Goal: Information Seeking & Learning: Learn about a topic

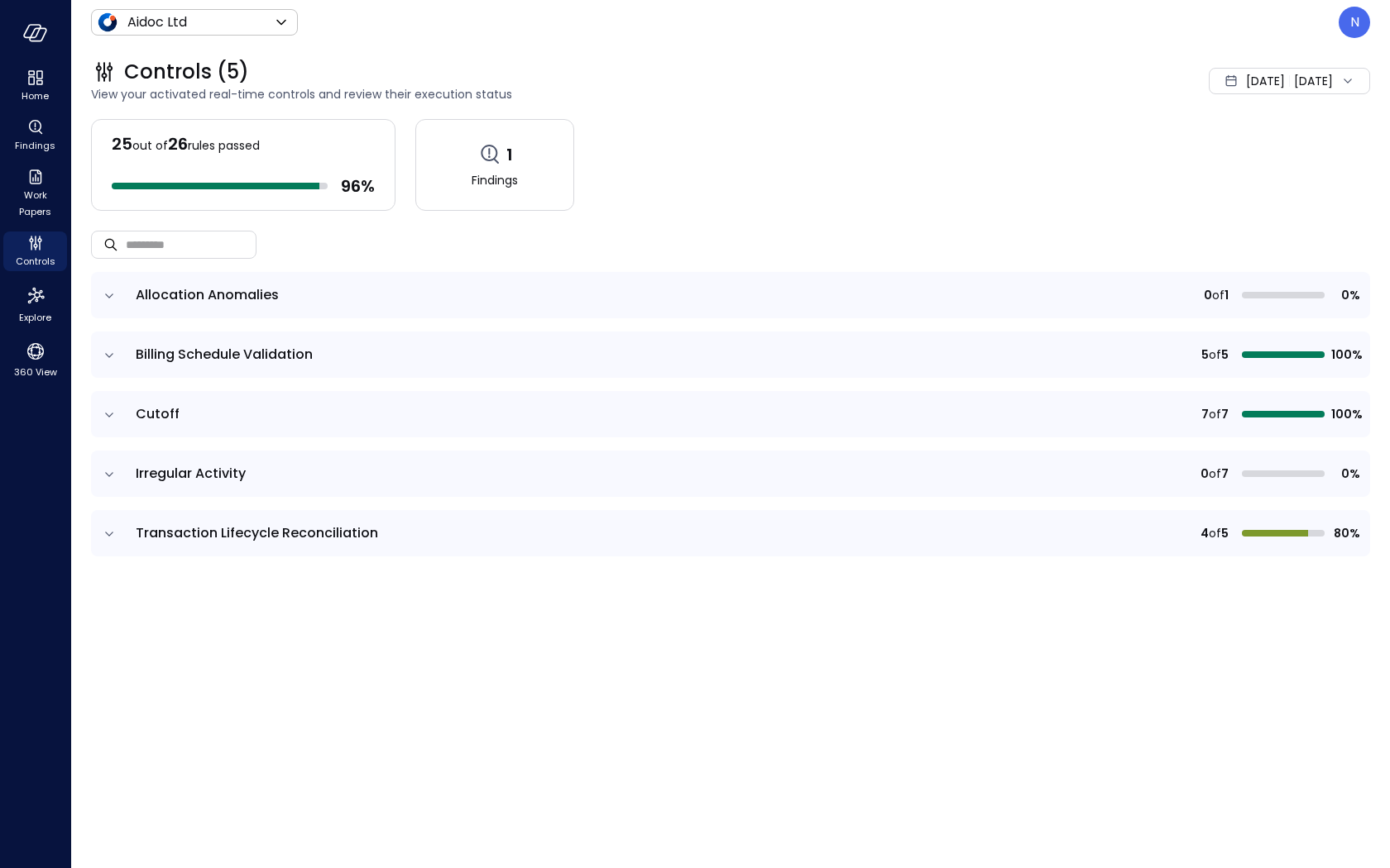
click at [399, 853] on div "Controls (5) View your activated real-time controls and review their execution …" at bounding box center [730, 456] width 1319 height 824
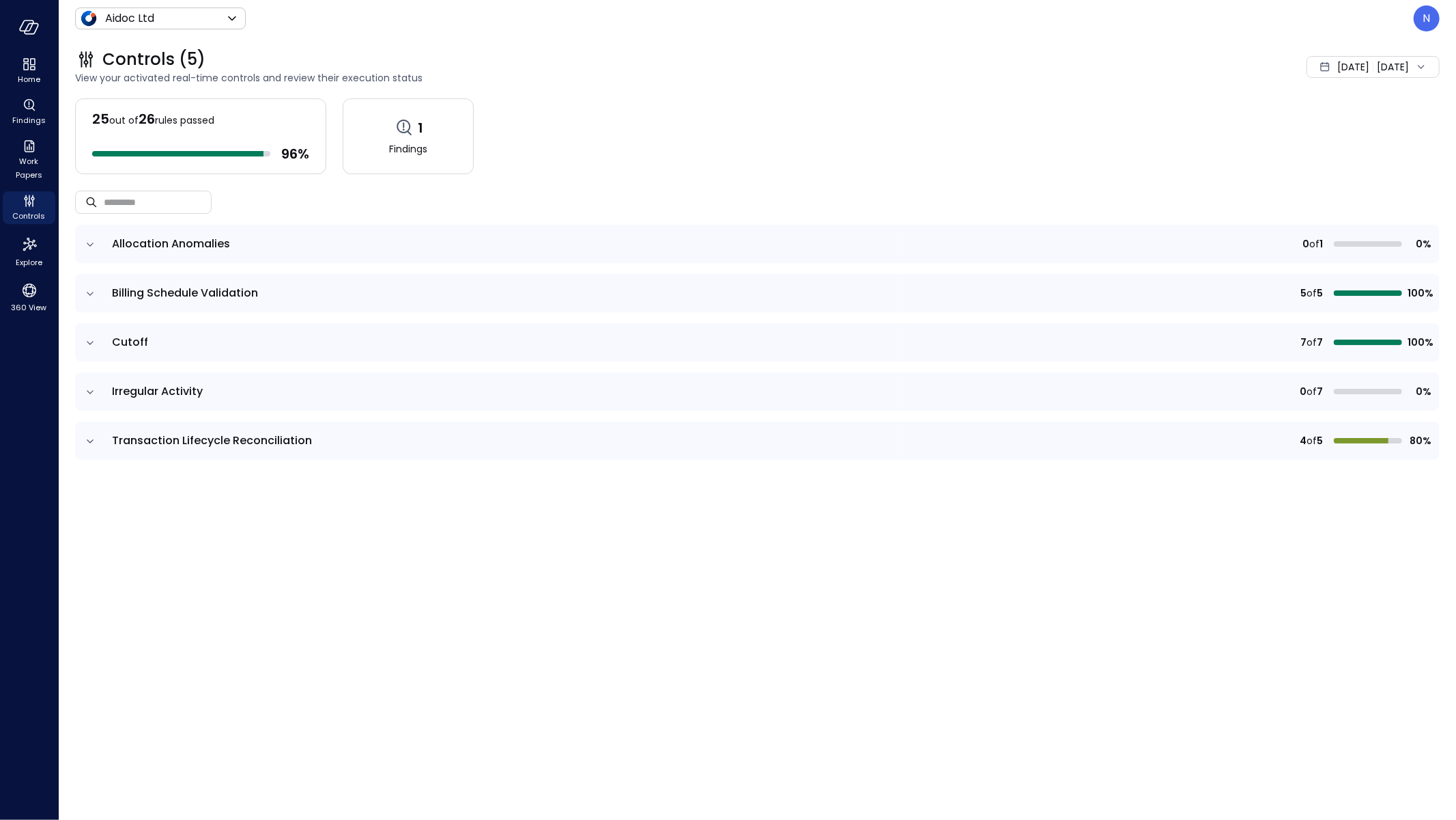
drag, startPoint x: 1146, startPoint y: 595, endPoint x: 1146, endPoint y: 623, distance: 28.0
click at [1146, 623] on div "25 out of 26 rules passed 96 % 1 Findings ​ ​ Allocation Anomalies 0 of 1 0% Bi…" at bounding box center [757, 451] width 1365 height 705
click at [187, 18] on body "Home Findings Work Papers Controls Explore 360 View Aidoc Ltd ****** ​ N Contro…" at bounding box center [728, 410] width 1456 height 820
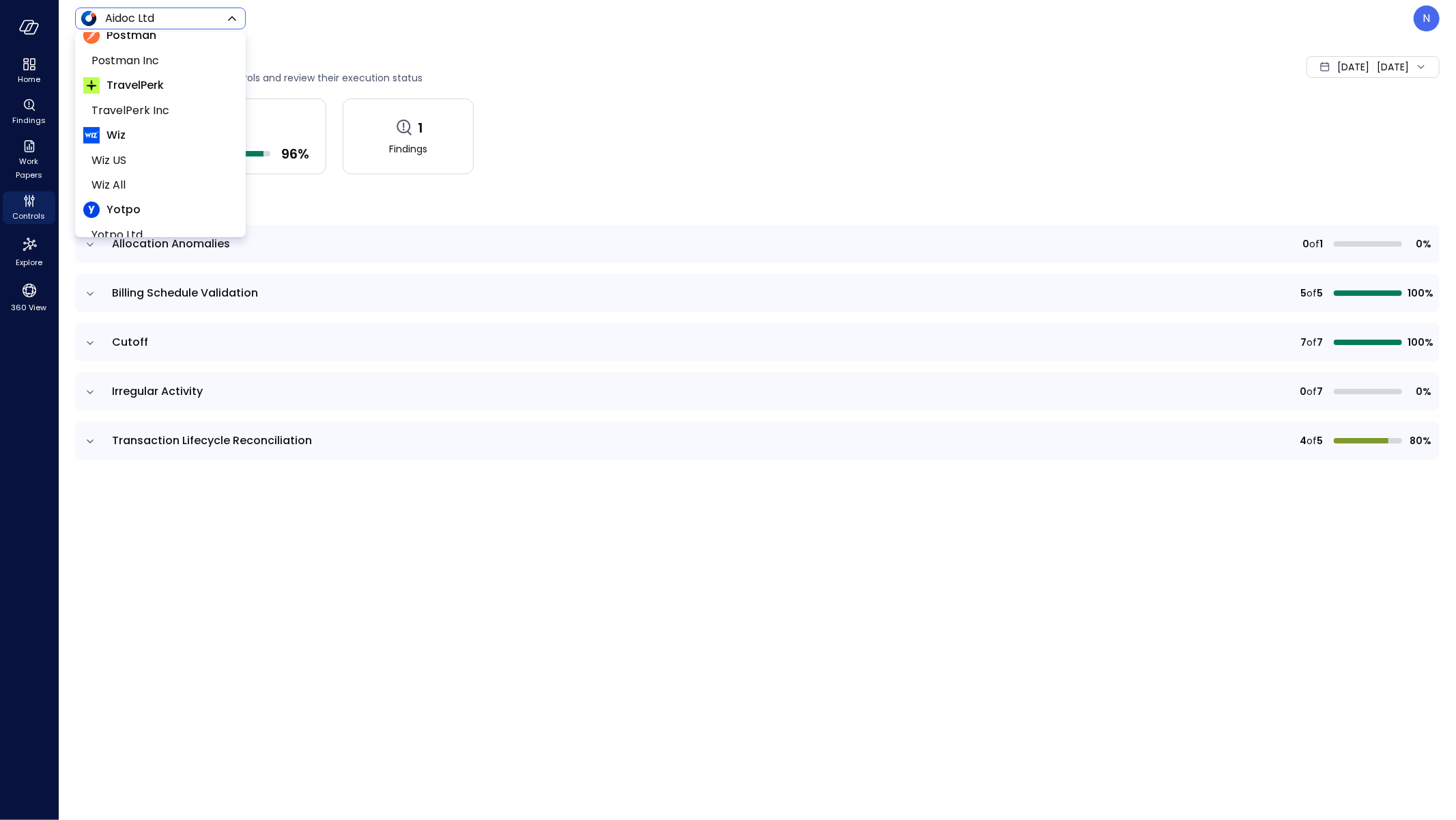
scroll to position [236, 0]
click at [142, 111] on span "Wiz US" at bounding box center [159, 118] width 135 height 17
type input "******"
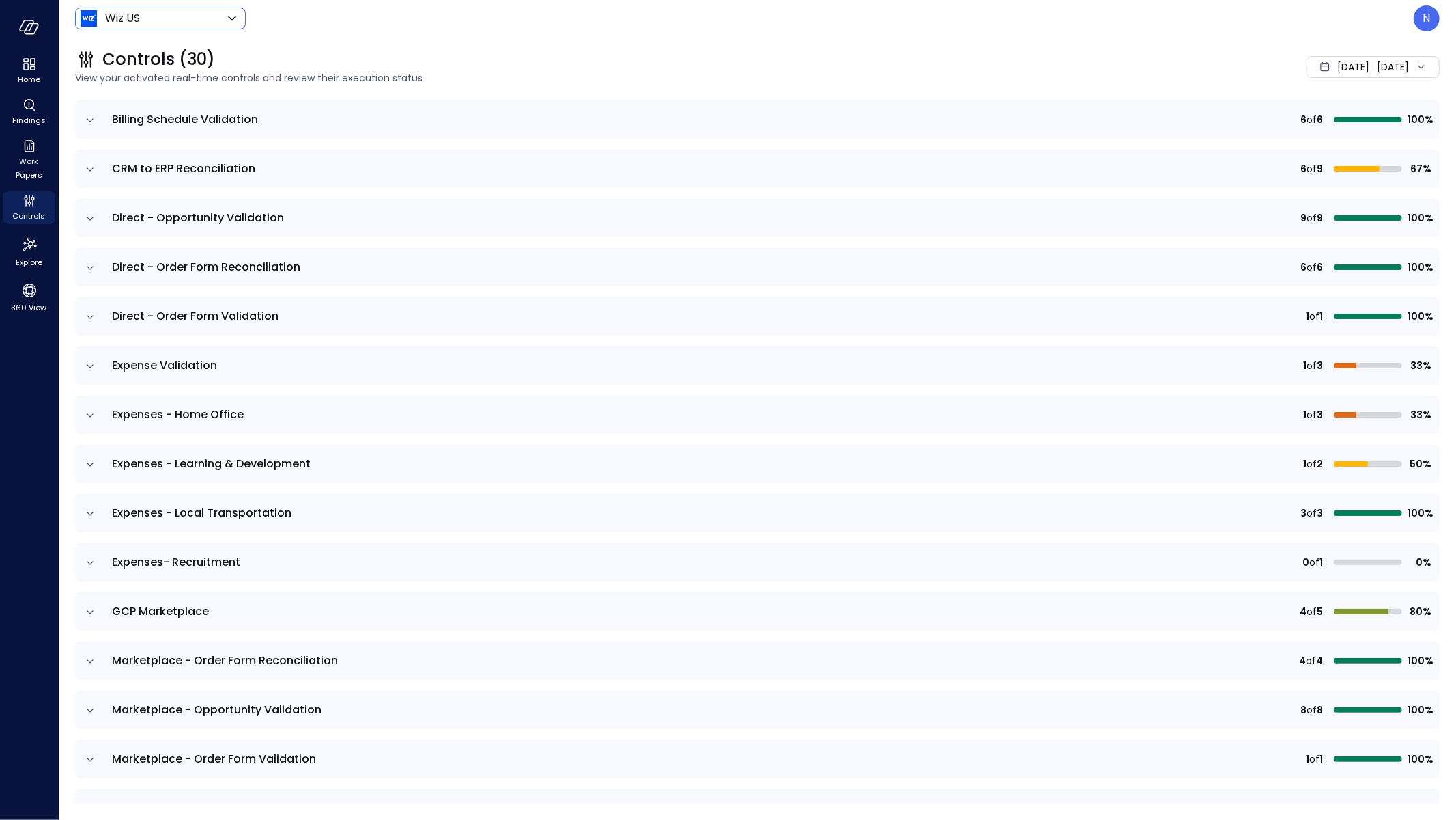
scroll to position [231, 0]
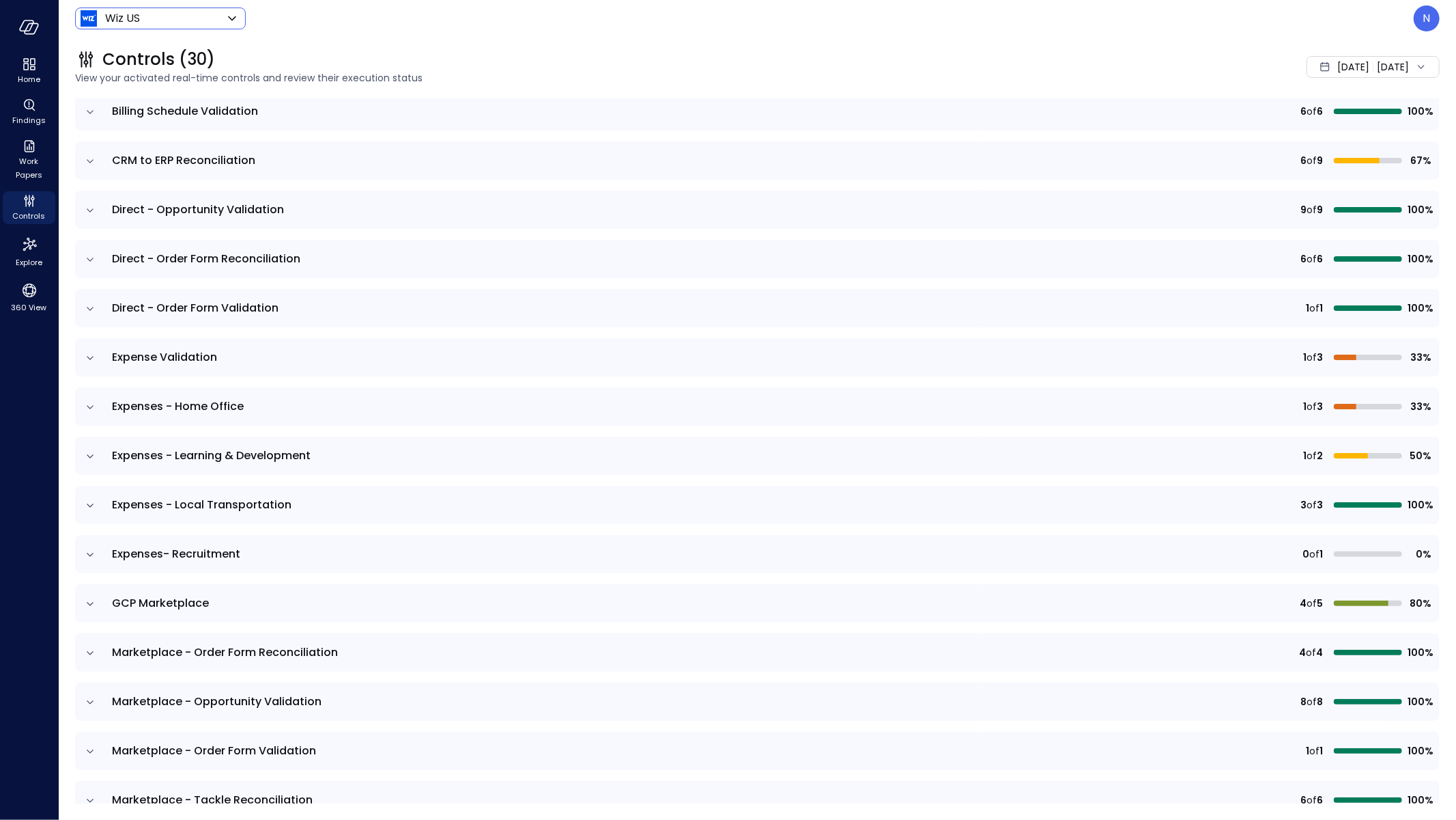
click at [88, 460] on icon "expand row" at bounding box center [91, 456] width 14 height 14
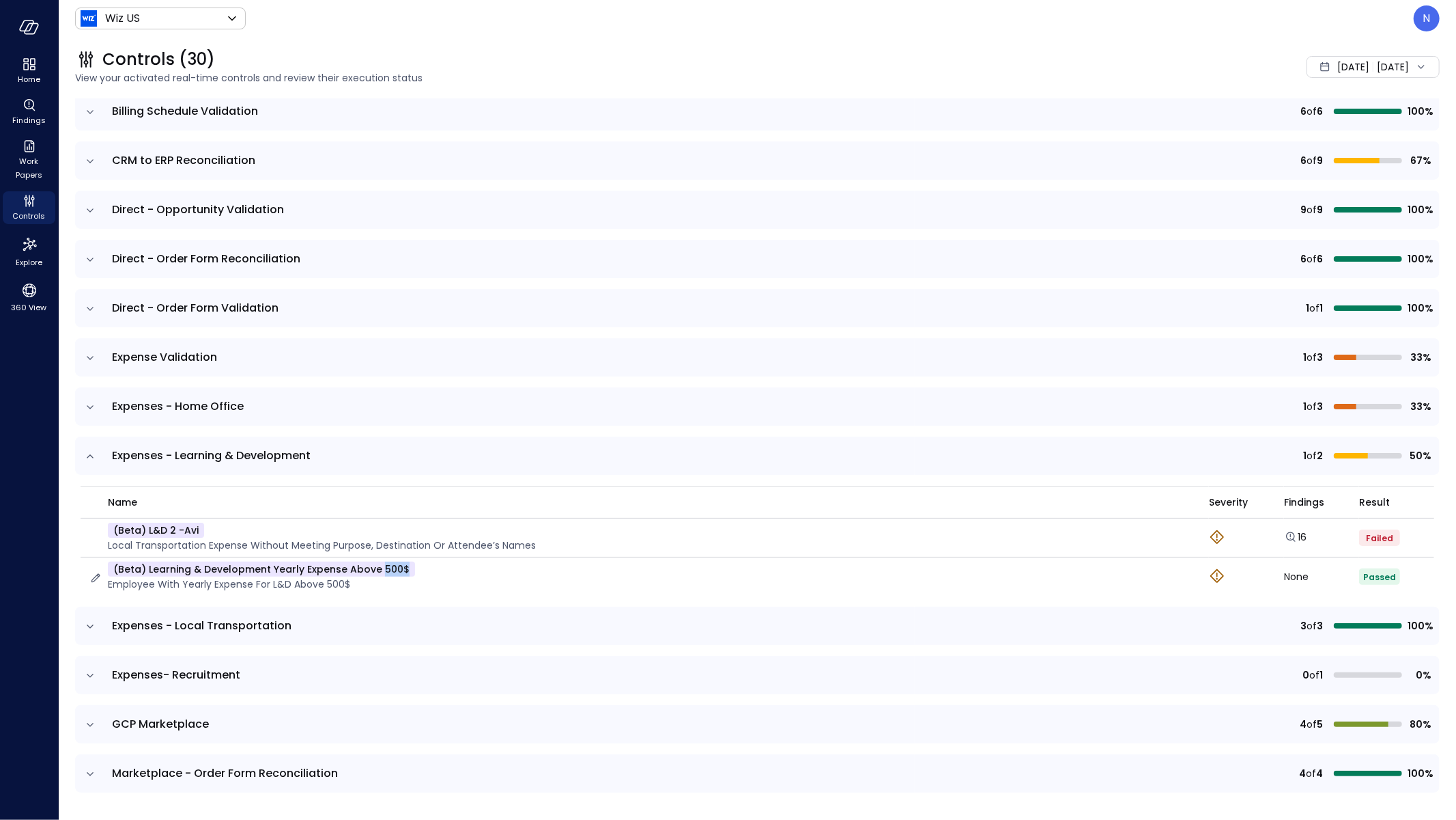
drag, startPoint x: 426, startPoint y: 568, endPoint x: 373, endPoint y: 570, distance: 53.0
click at [373, 570] on div "(beta) Learning & Development Yearly Expense Above 500$ Employee with yearly ex…" at bounding box center [641, 576] width 1104 height 30
click at [97, 575] on icon "button" at bounding box center [95, 578] width 9 height 9
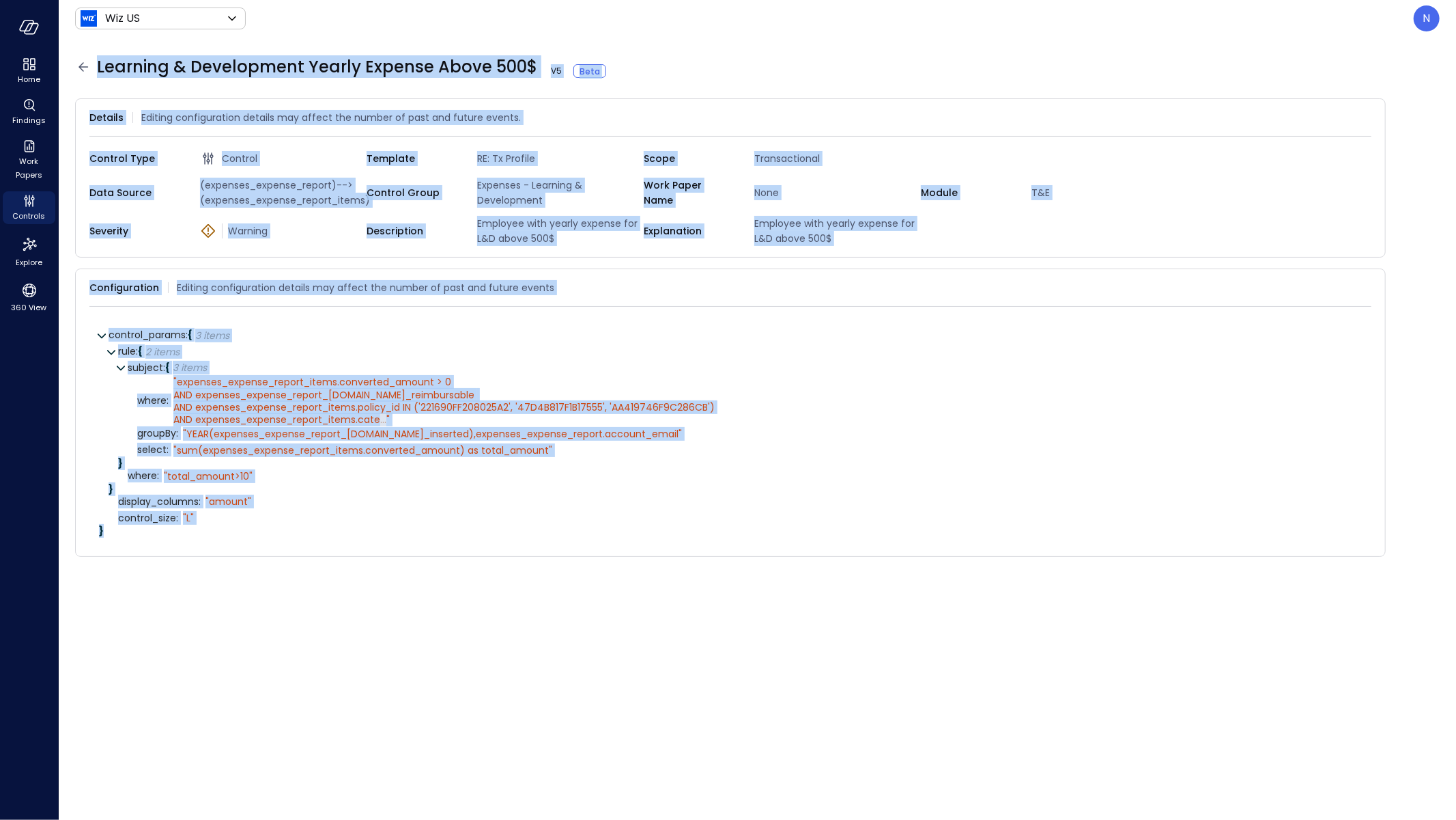
click at [1444, 9] on header "Wiz US ****** ​ N" at bounding box center [757, 18] width 1397 height 37
drag, startPoint x: 1440, startPoint y: 15, endPoint x: 1440, endPoint y: 734, distance: 719.0
click at [1440, 15] on div "N" at bounding box center [1427, 19] width 26 height 26
click at [1435, 21] on div "N" at bounding box center [1427, 19] width 26 height 26
click at [1380, 167] on li "Builder" at bounding box center [1370, 165] width 135 height 28
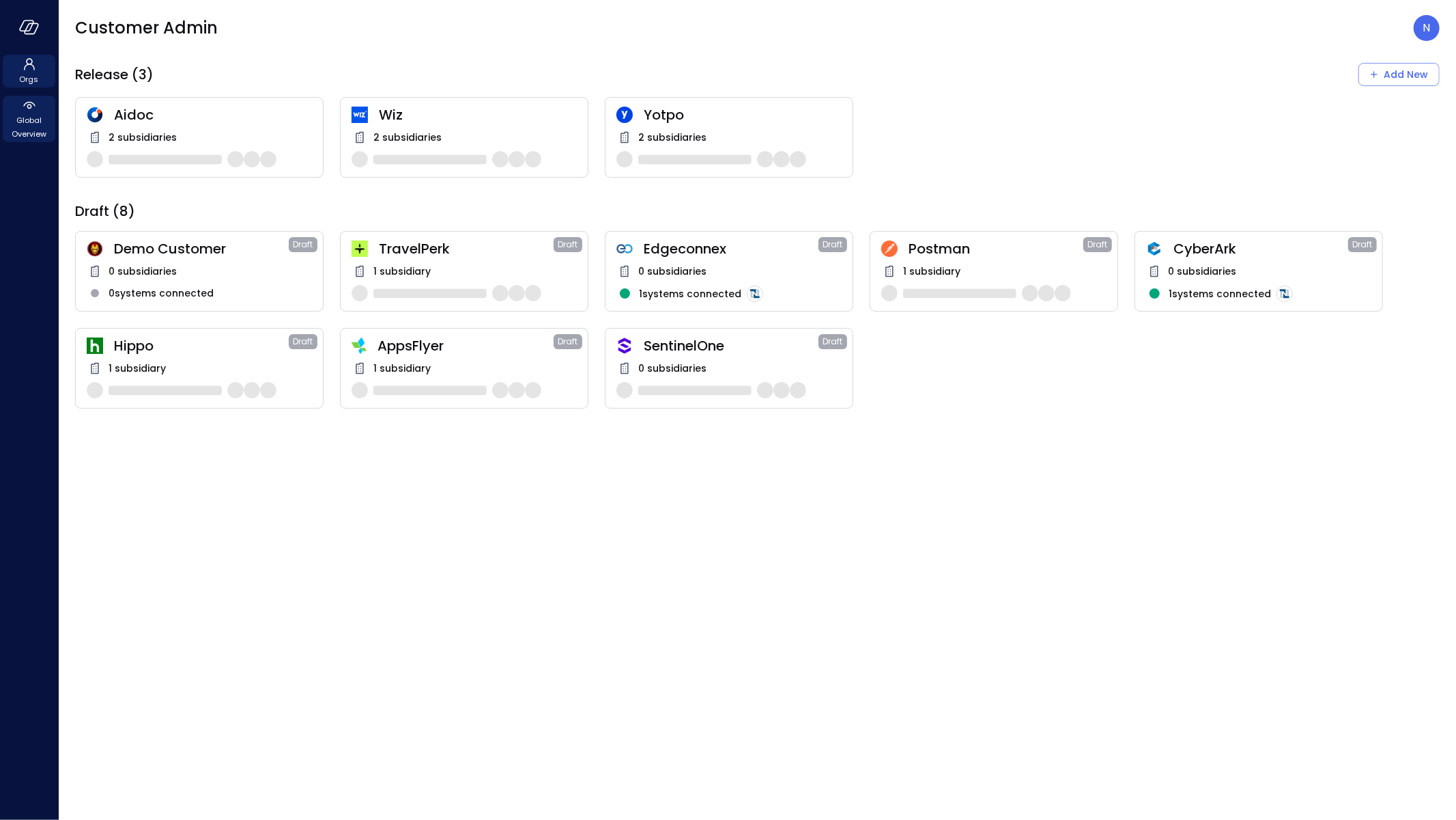
click at [50, 121] on div "Global Overview" at bounding box center [29, 118] width 53 height 46
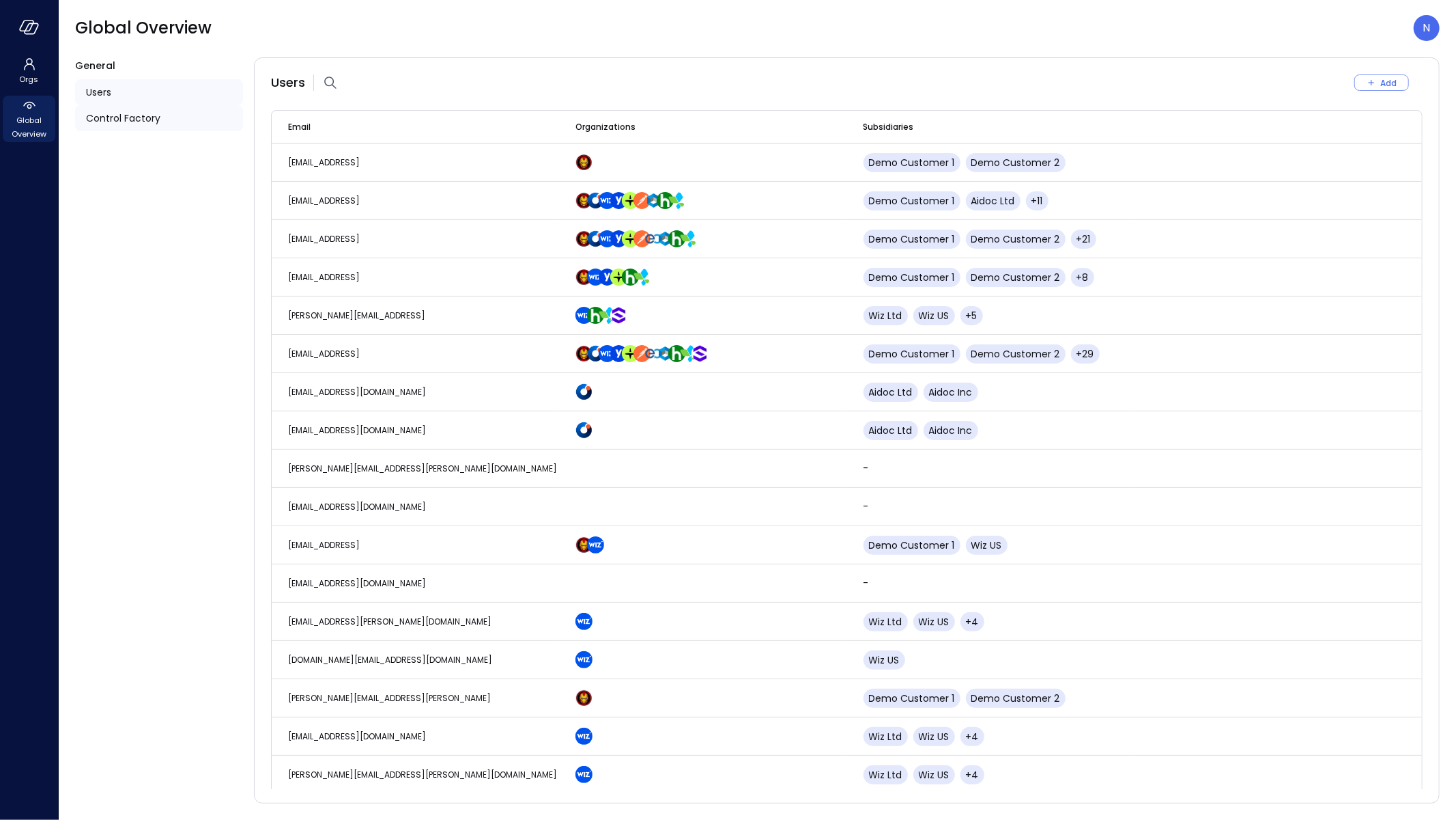
click at [167, 124] on div "Control Factory" at bounding box center [159, 118] width 168 height 26
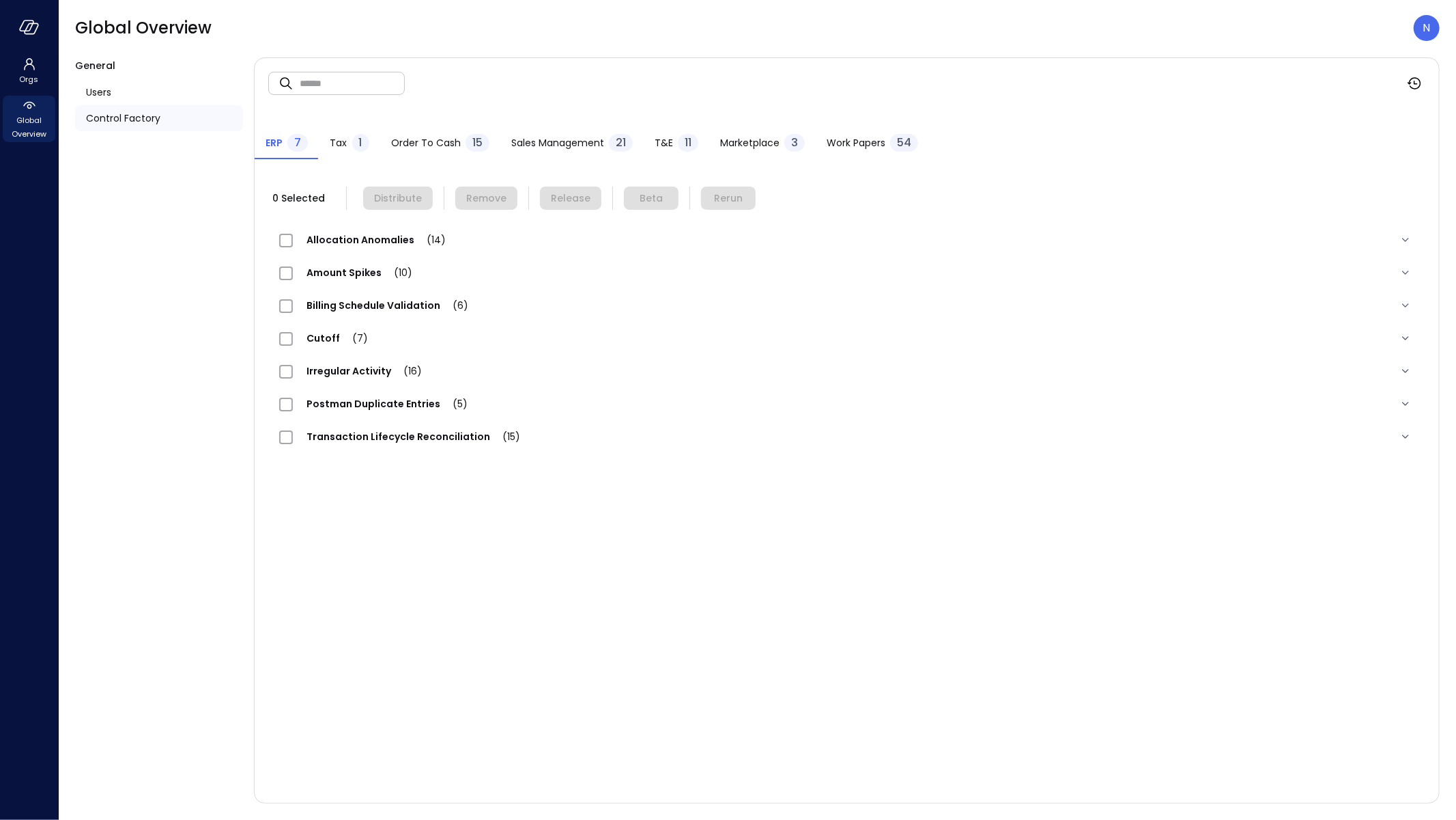
click at [658, 142] on span "T&E" at bounding box center [663, 143] width 19 height 15
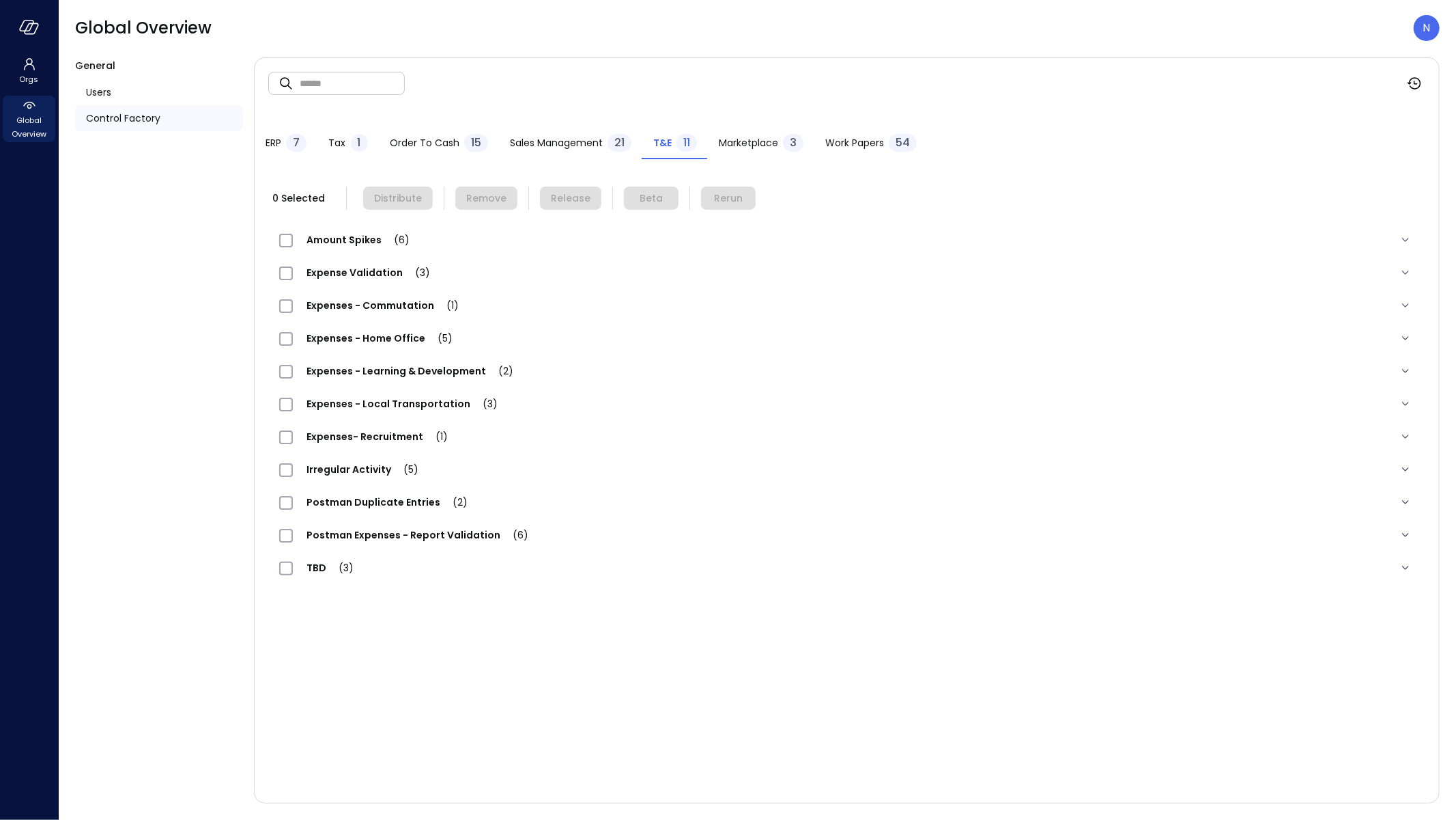
click at [352, 359] on div "Expenses - Learning & Development (2)" at bounding box center [847, 371] width 1157 height 32
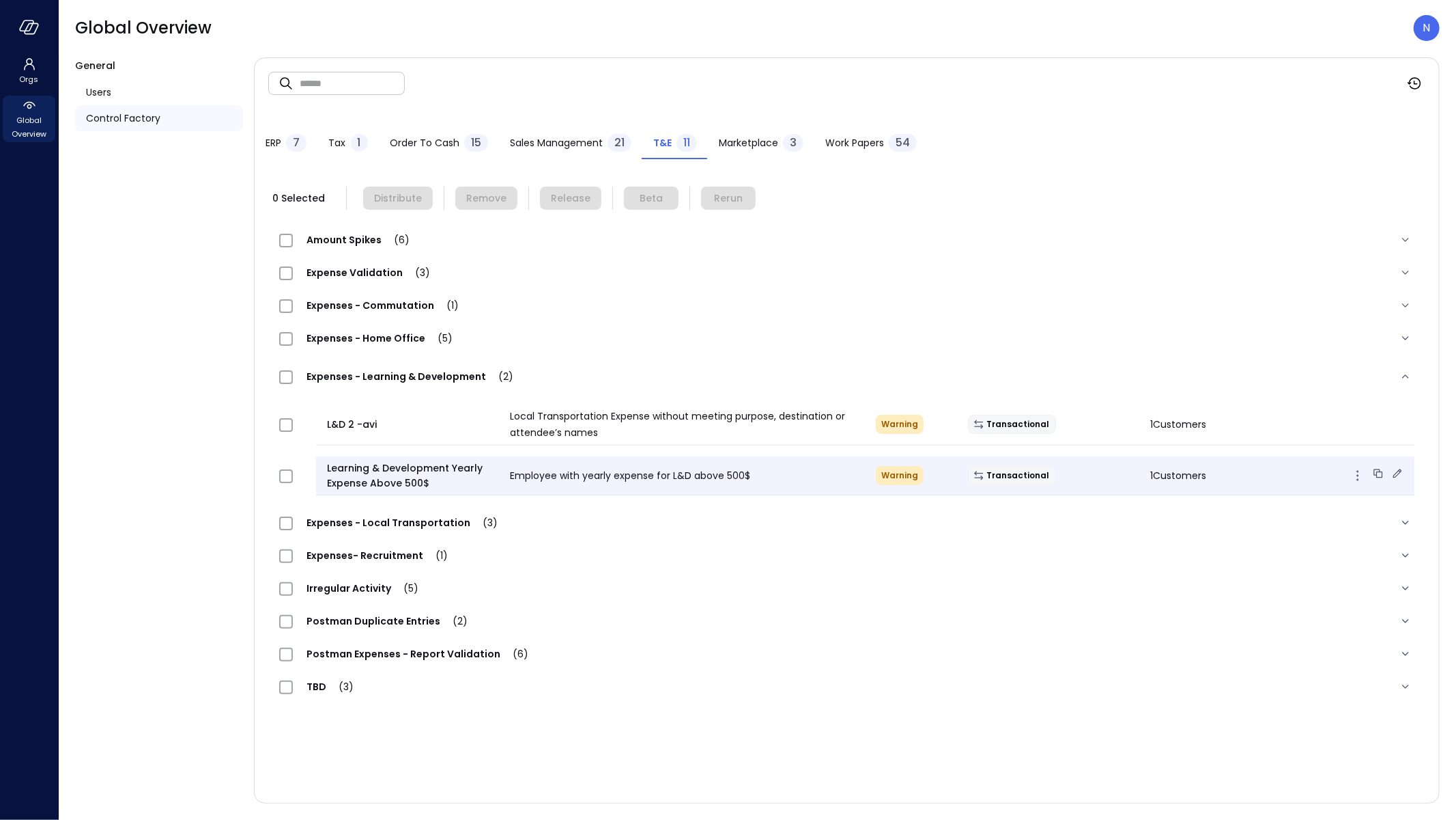
click at [1400, 474] on icon at bounding box center [1398, 474] width 14 height 14
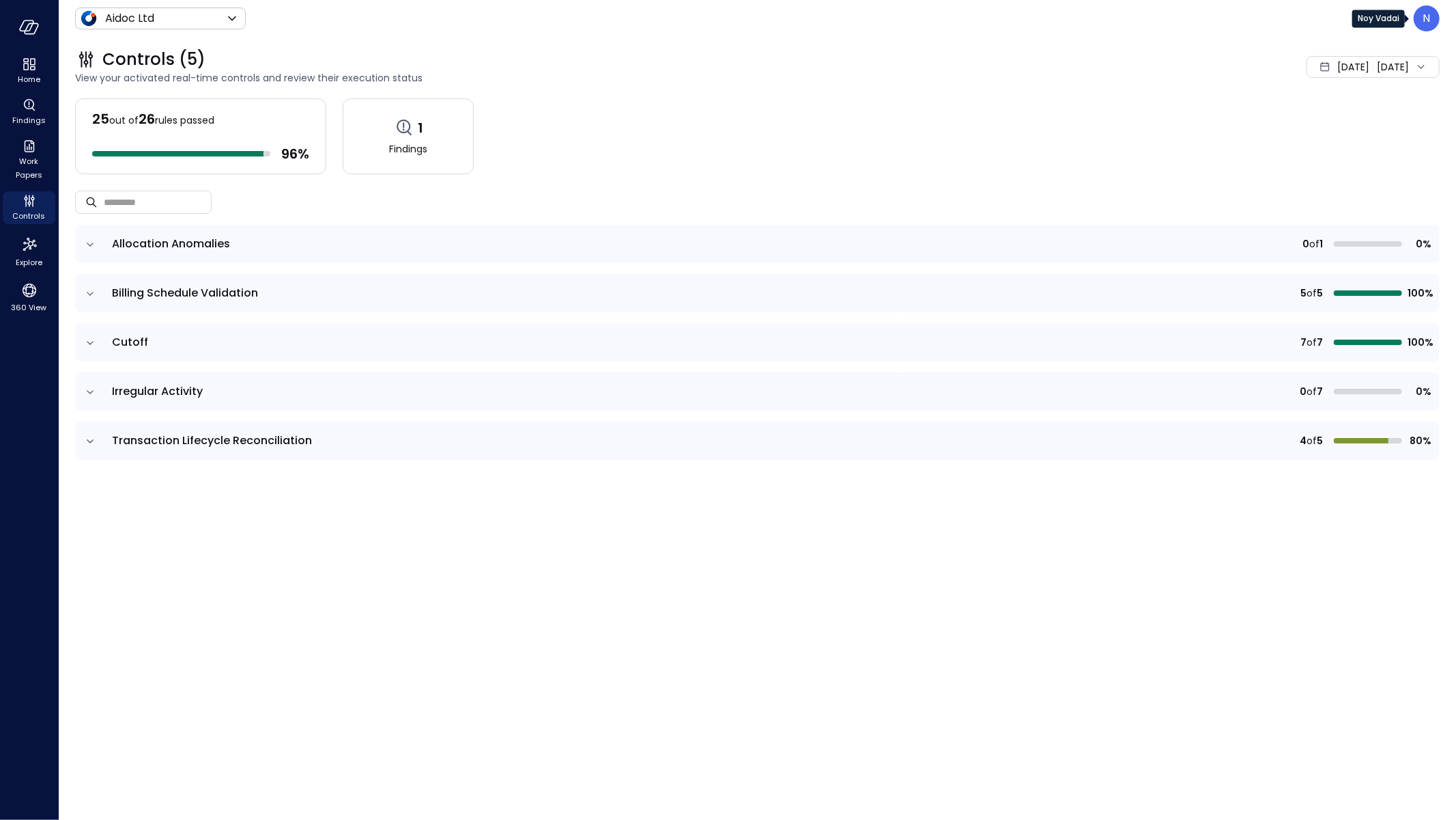
click at [1430, 15] on div "N" at bounding box center [1427, 19] width 26 height 26
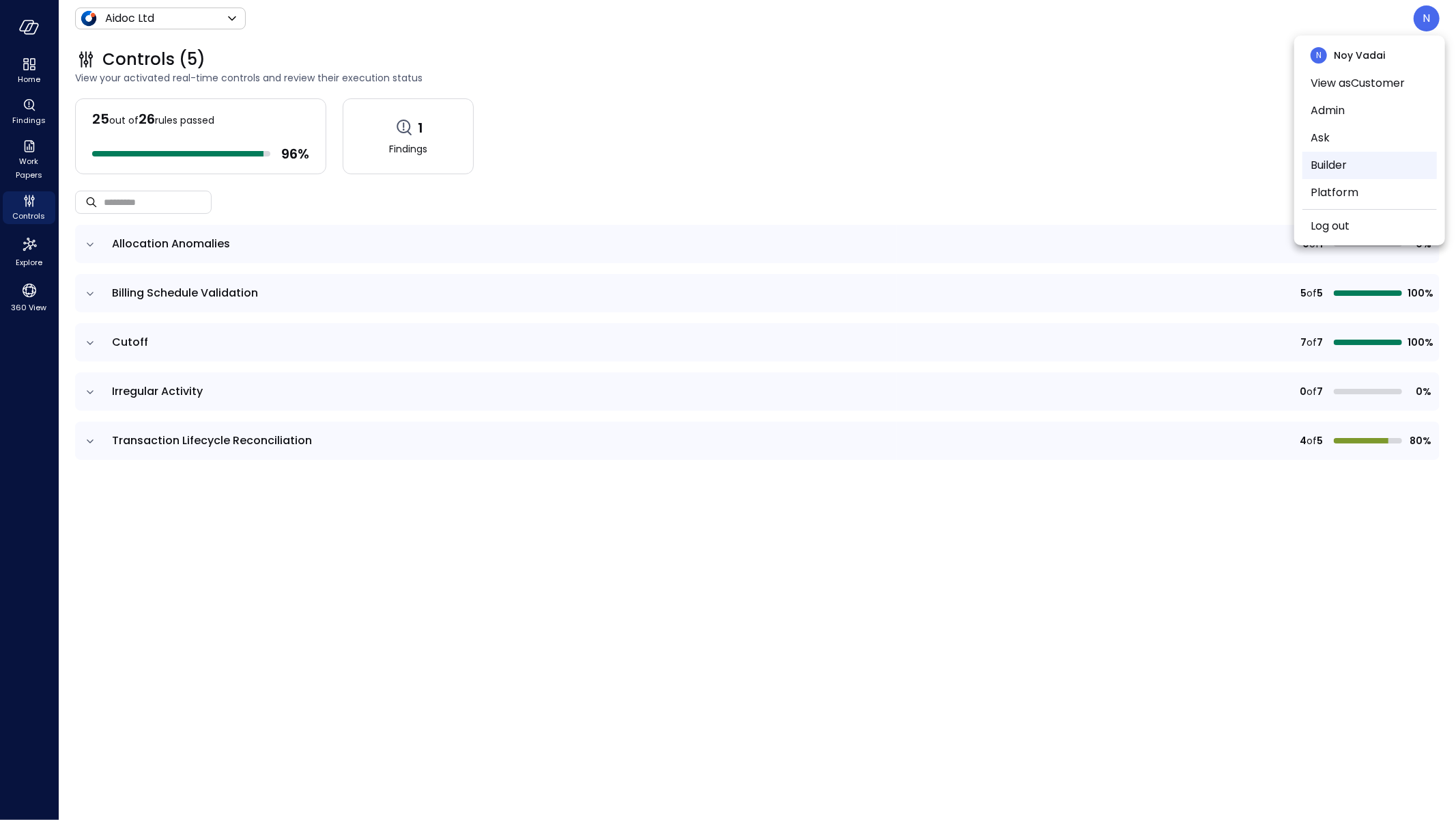
click at [1377, 168] on li "Builder" at bounding box center [1370, 165] width 135 height 28
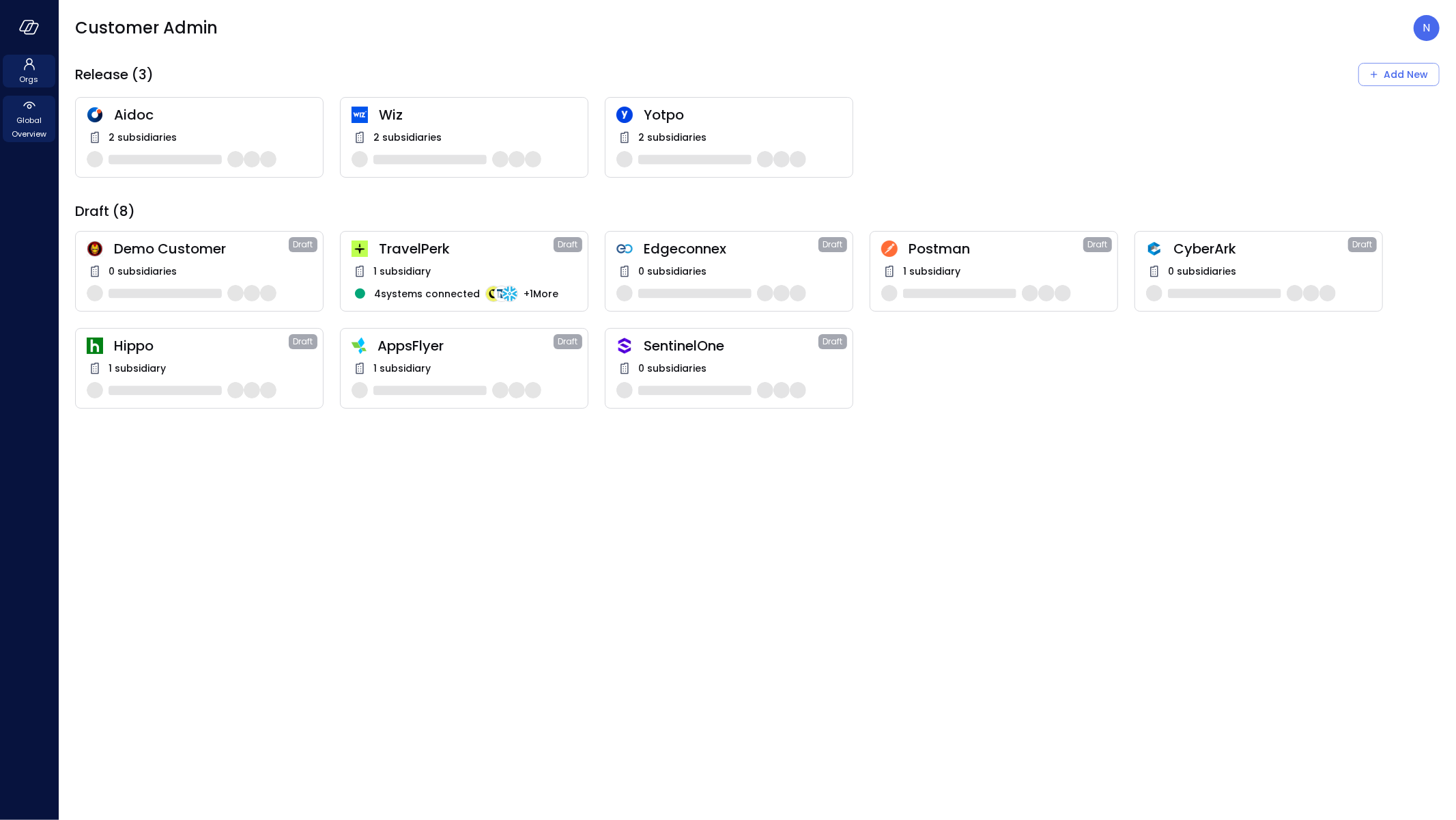
click at [48, 118] on span "Global Overview" at bounding box center [29, 127] width 41 height 28
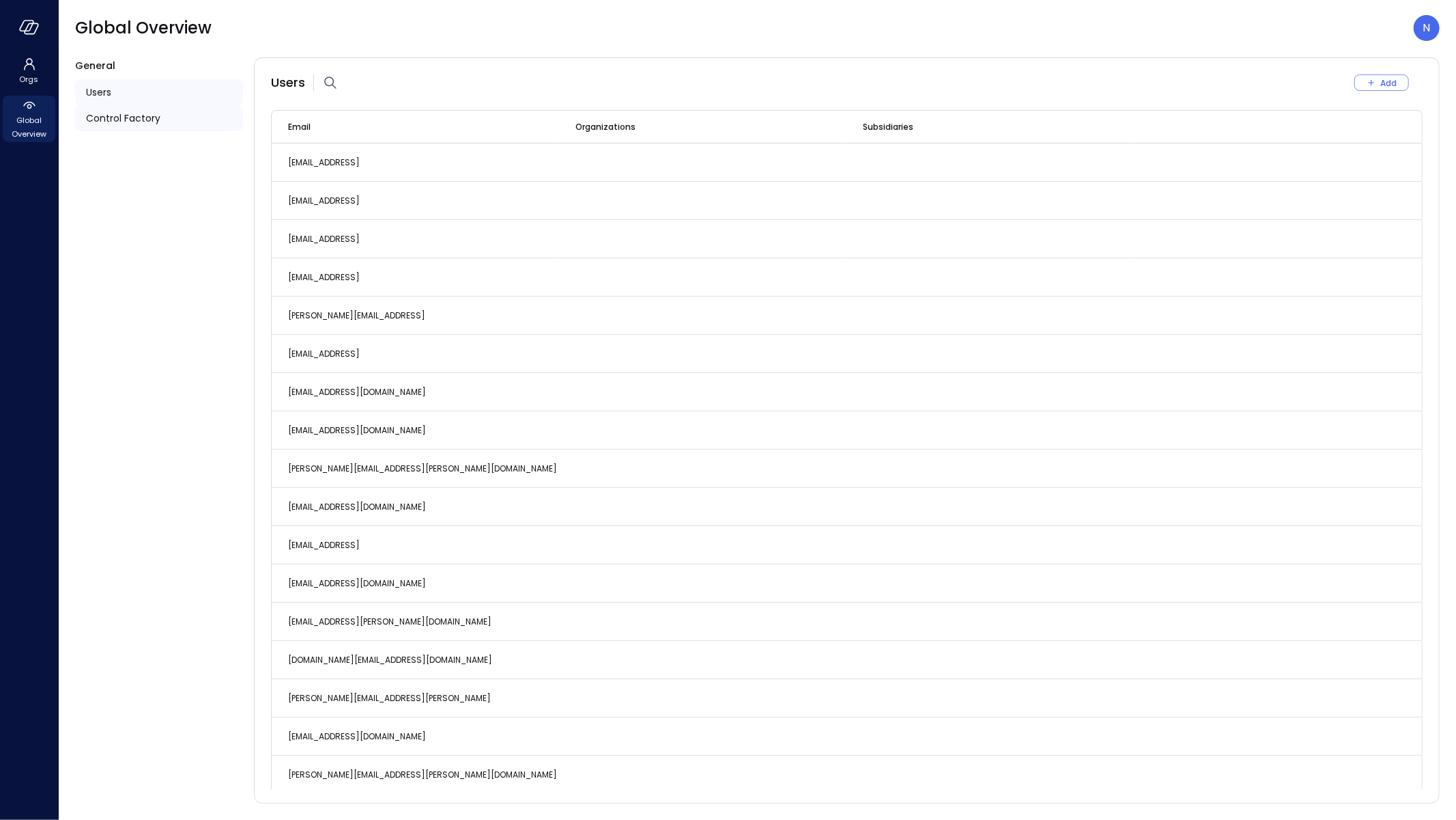
click at [124, 120] on span "Control Factory" at bounding box center [123, 118] width 75 height 15
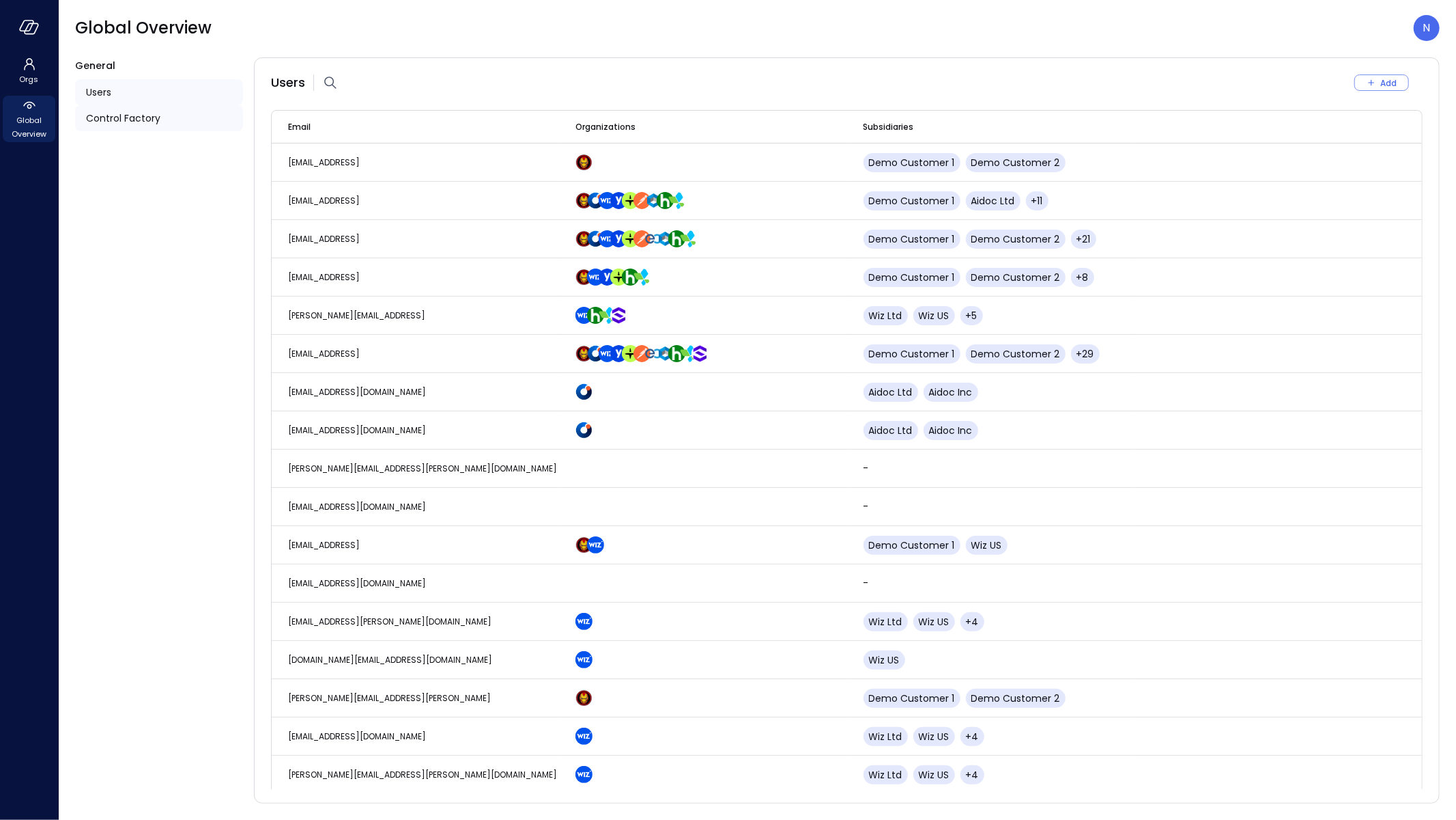
click at [126, 118] on span "Control Factory" at bounding box center [123, 118] width 75 height 15
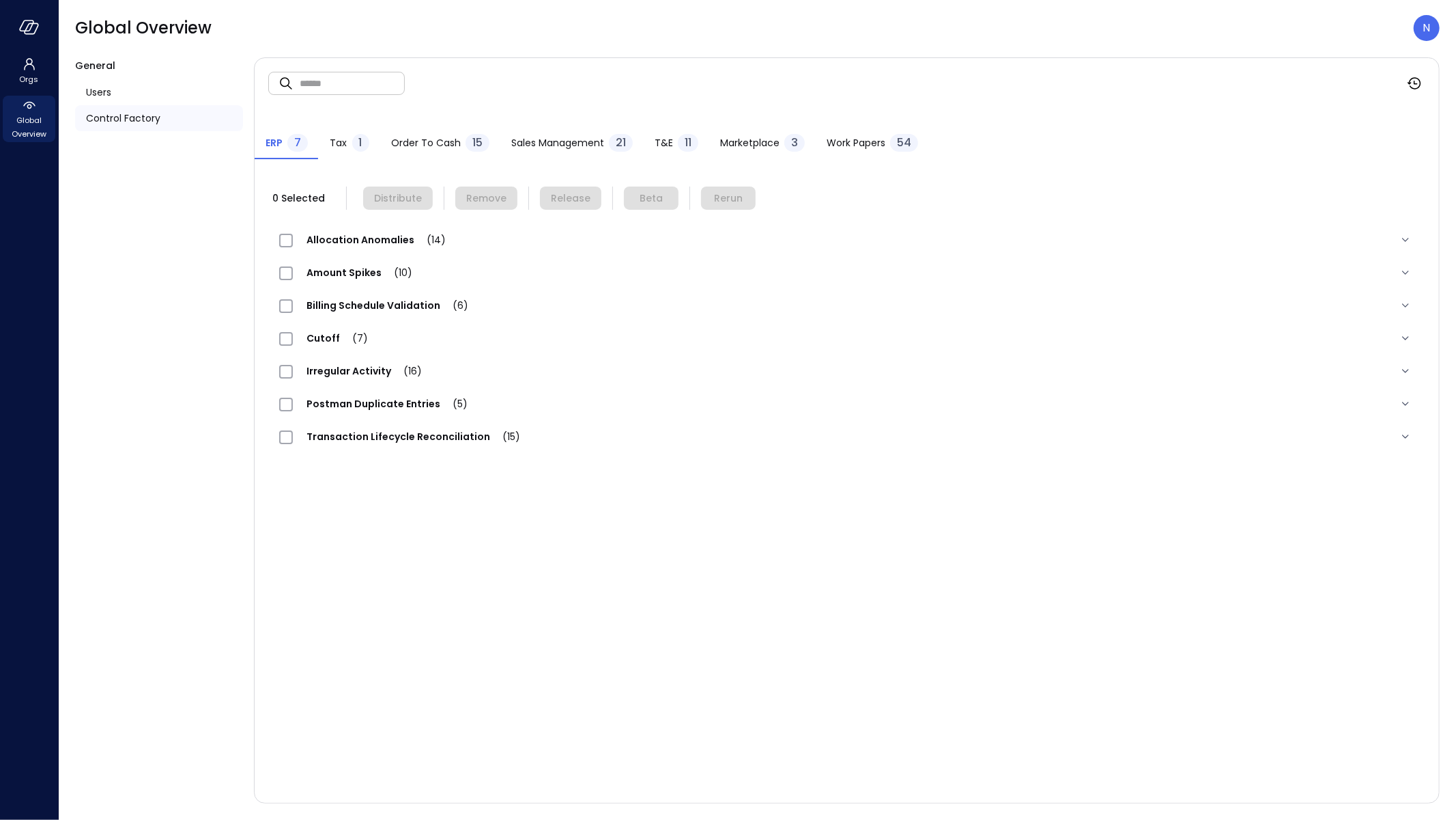
click at [838, 145] on span "Work Papers" at bounding box center [855, 143] width 59 height 15
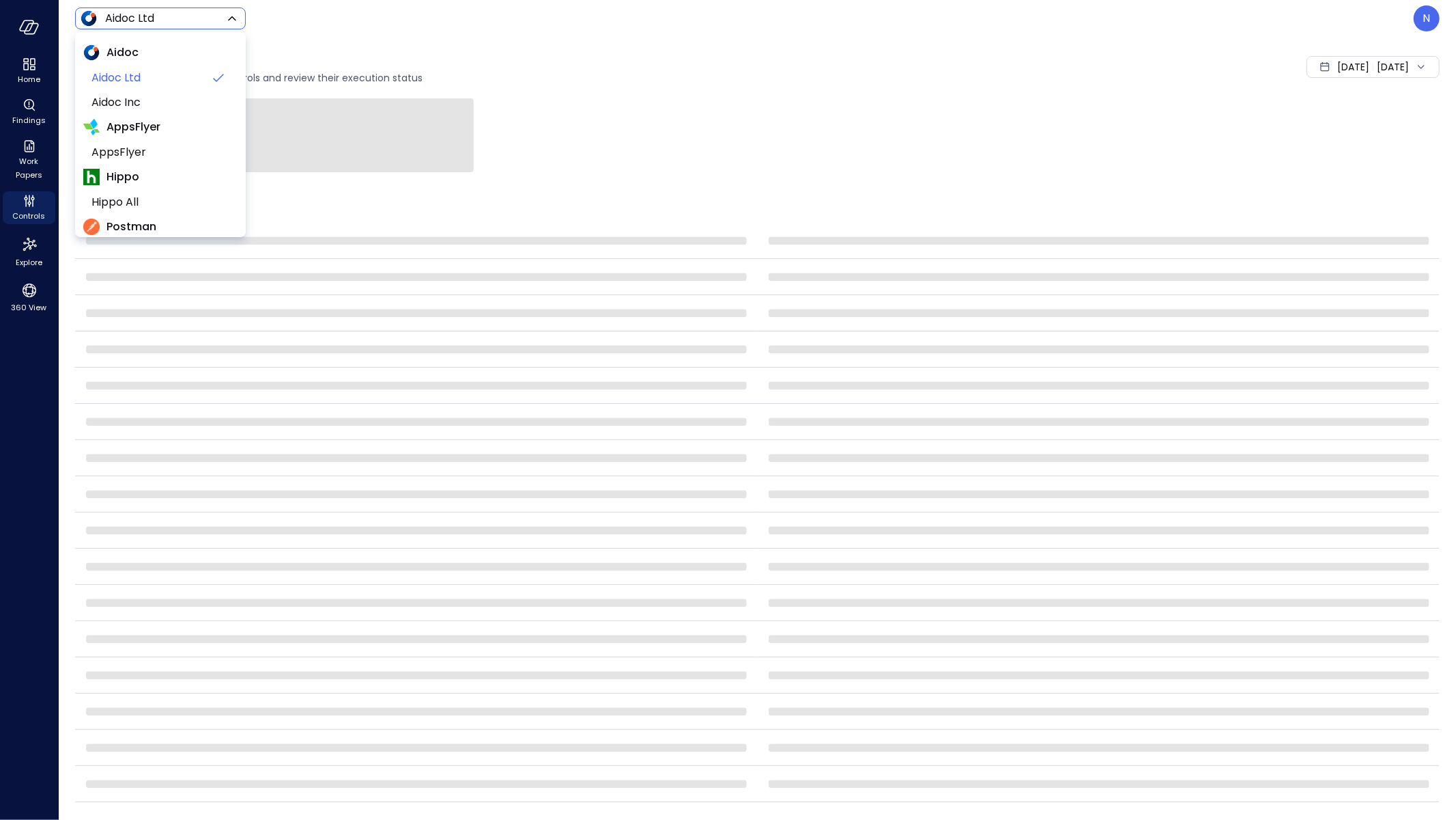
click at [196, 12] on body "Home Findings Work Papers Controls Explore 360 View Aidoc Ltd ****** ​ N Contro…" at bounding box center [728, 410] width 1456 height 820
click at [145, 127] on span "Wiz US" at bounding box center [159, 119] width 135 height 17
type input "******"
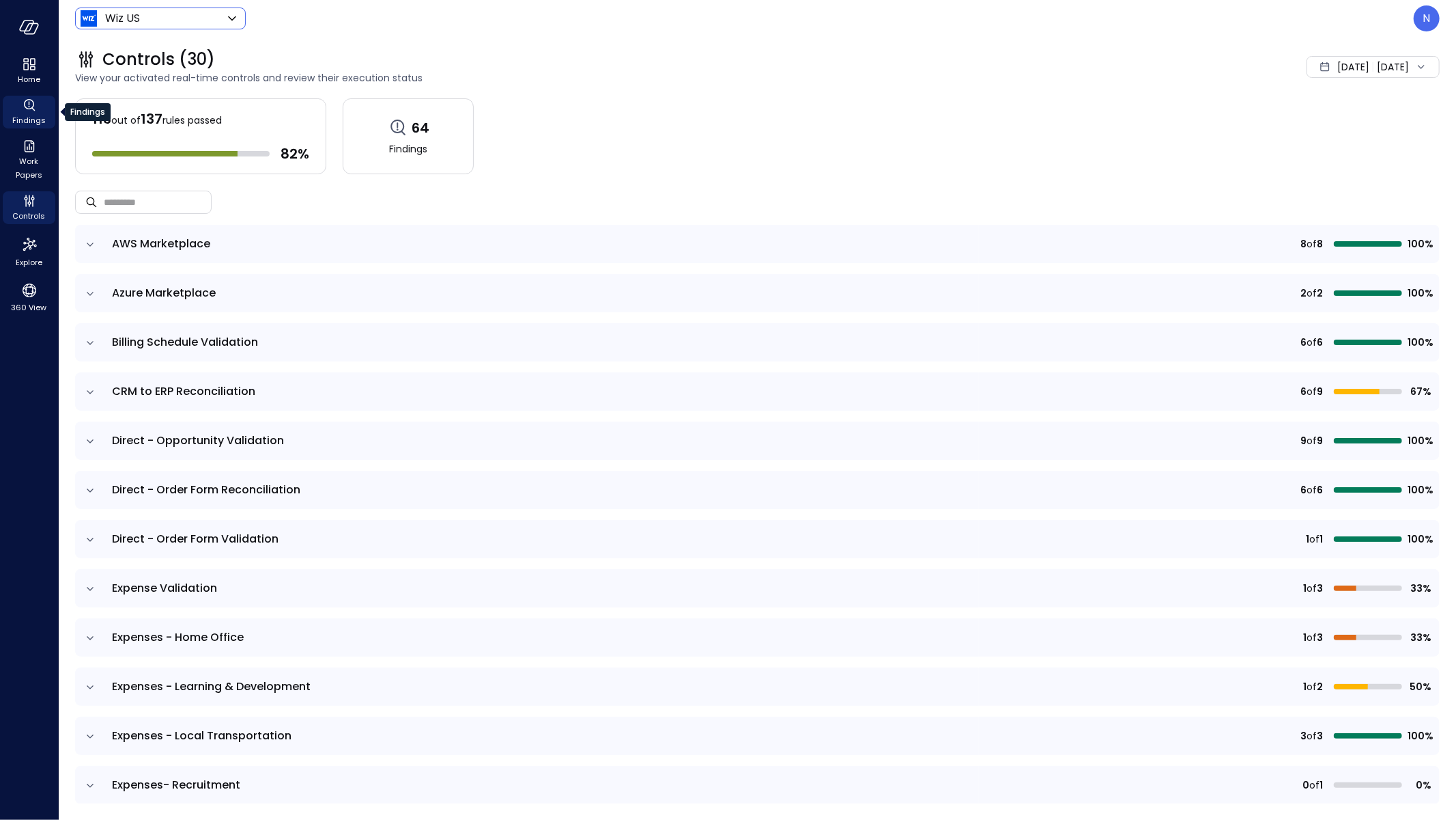
click at [29, 118] on span "Findings" at bounding box center [29, 120] width 33 height 14
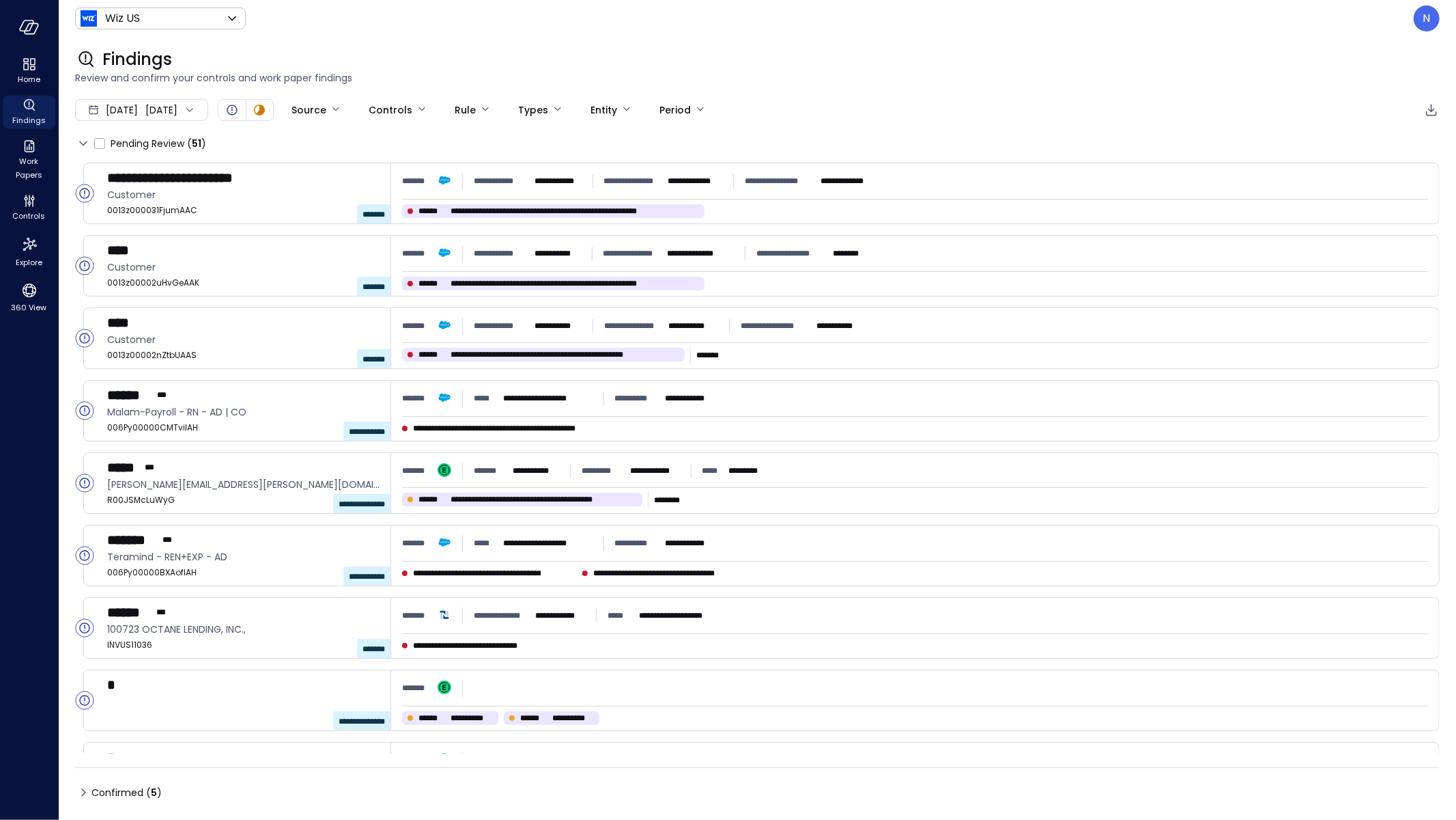
click at [119, 112] on span "Aug 1, 2025" at bounding box center [122, 110] width 32 height 15
click at [153, 186] on li "Current Year 2025" at bounding box center [149, 192] width 108 height 23
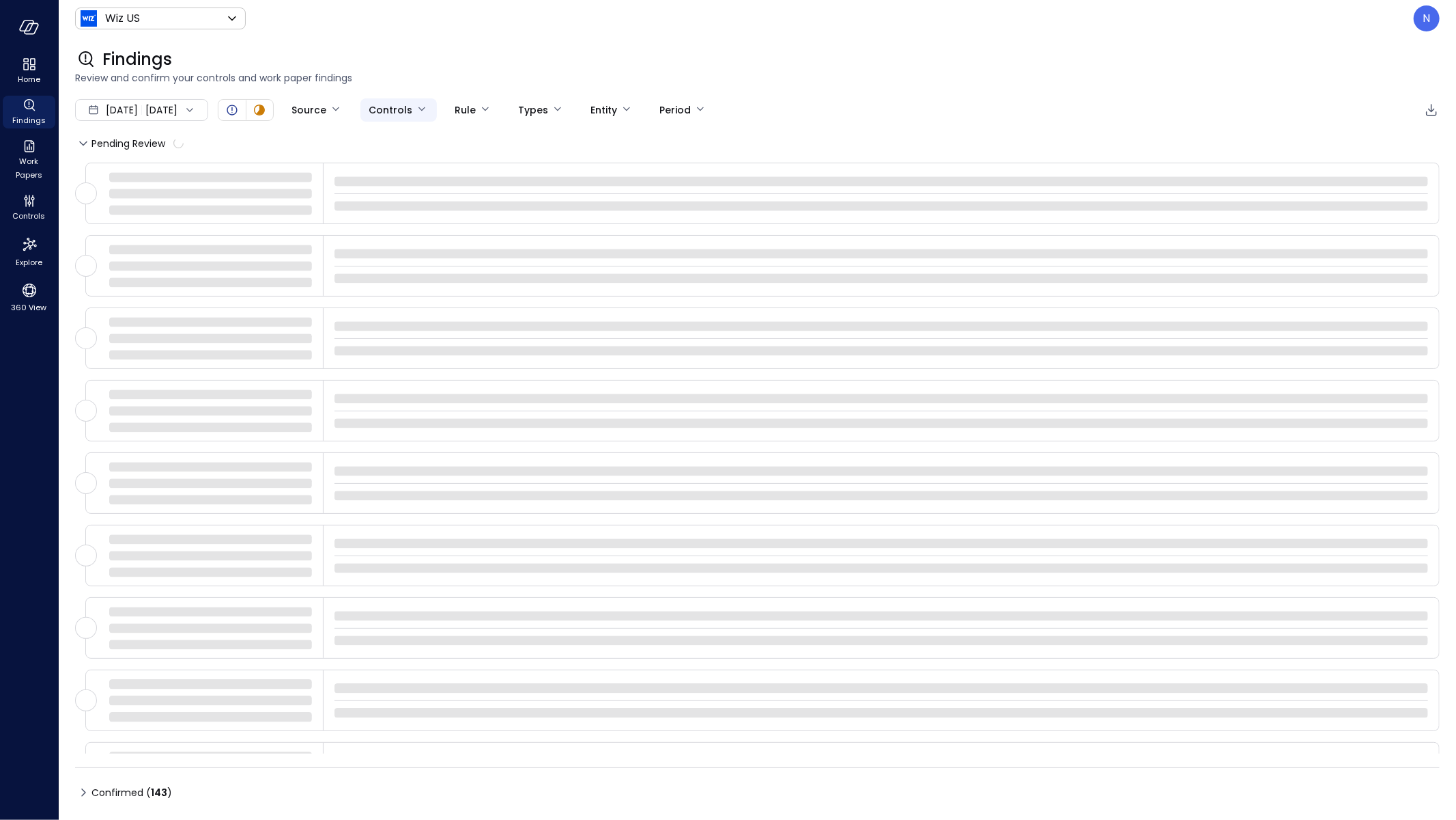
click at [419, 106] on body "Home Findings Work Papers Controls Explore 360 View Wiz US ****** ​ N Findings …" at bounding box center [728, 410] width 1456 height 820
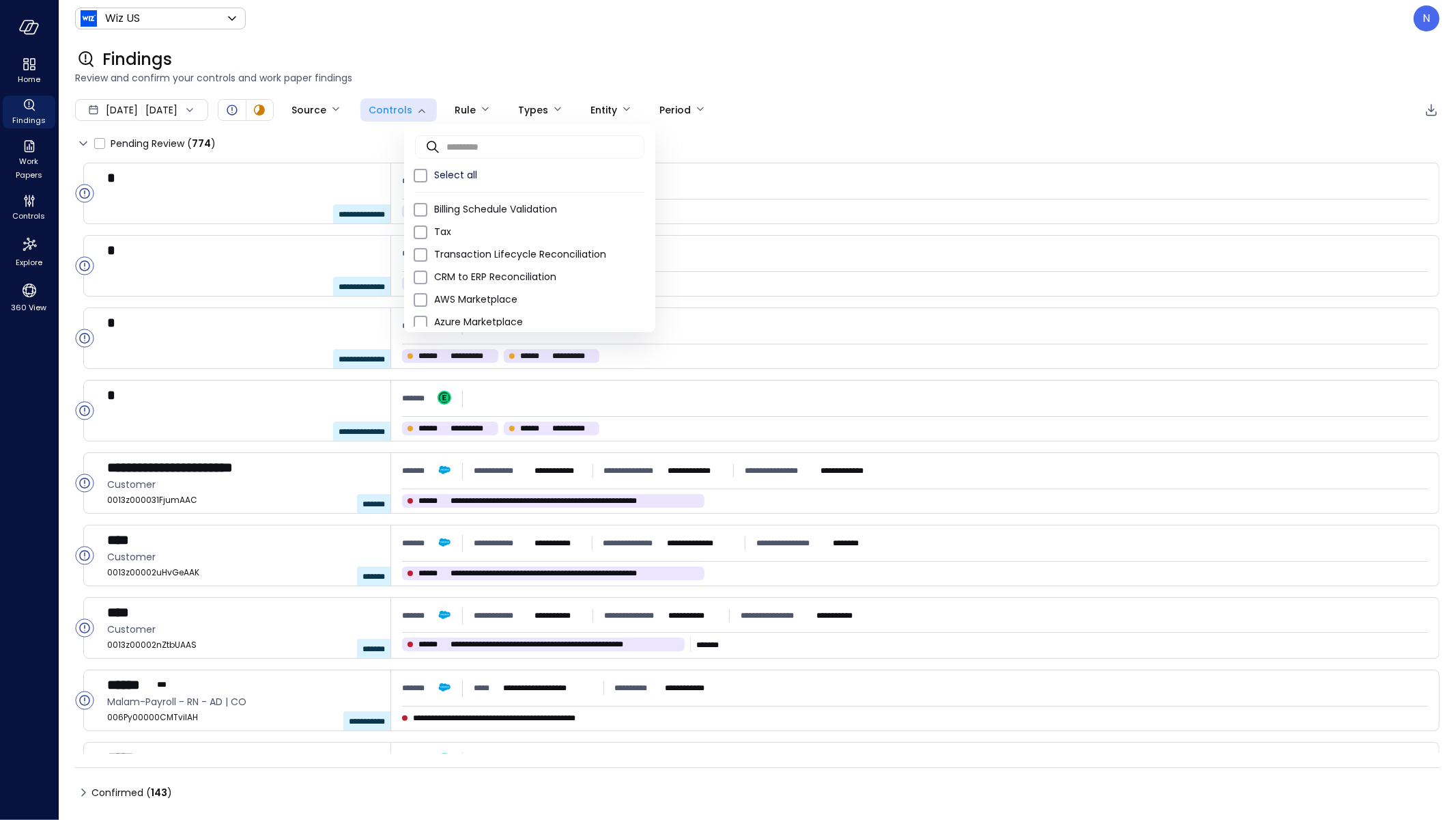
click at [358, 107] on div at bounding box center [728, 410] width 1456 height 820
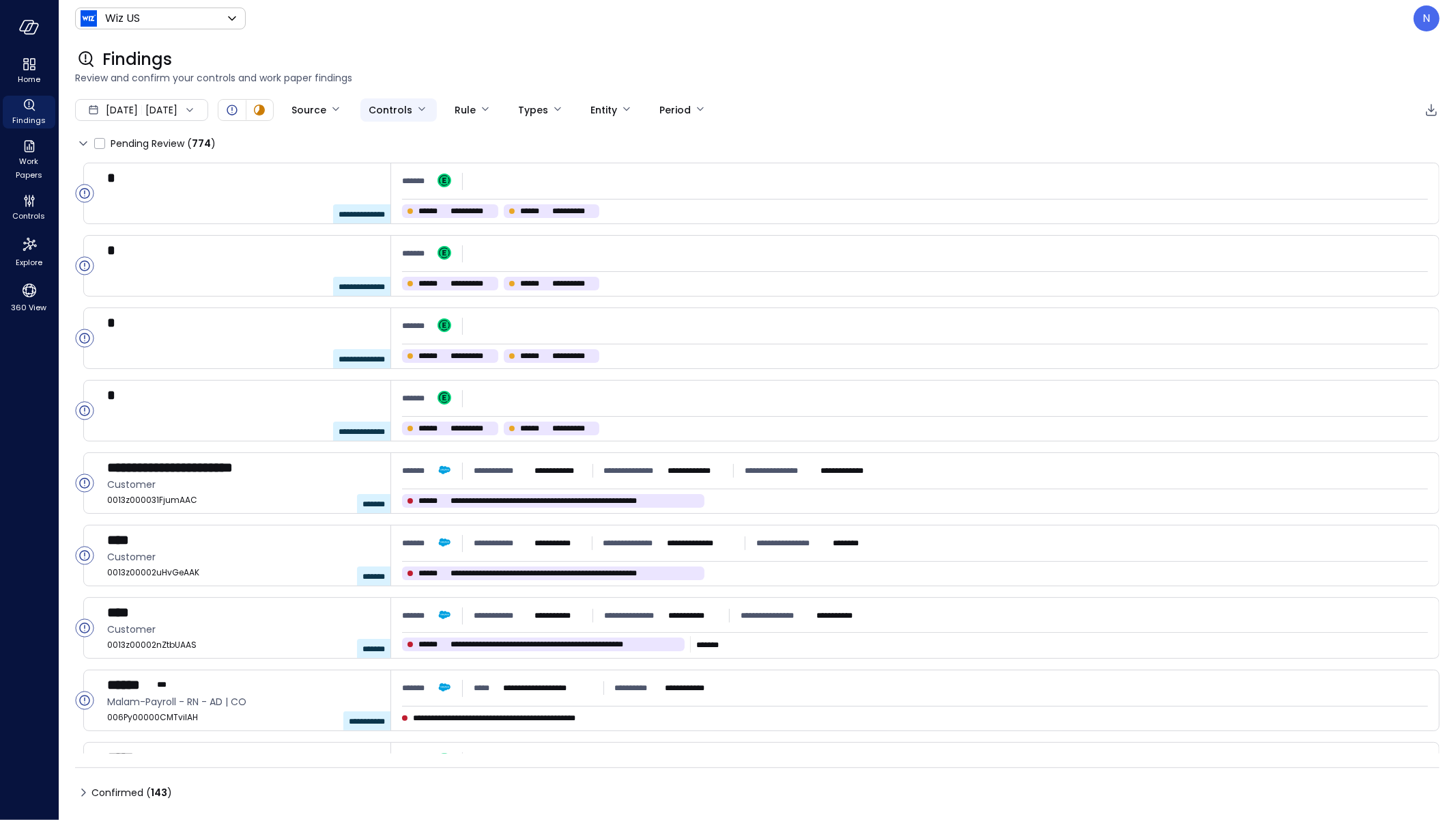
click at [453, 106] on body "**********" at bounding box center [728, 410] width 1456 height 820
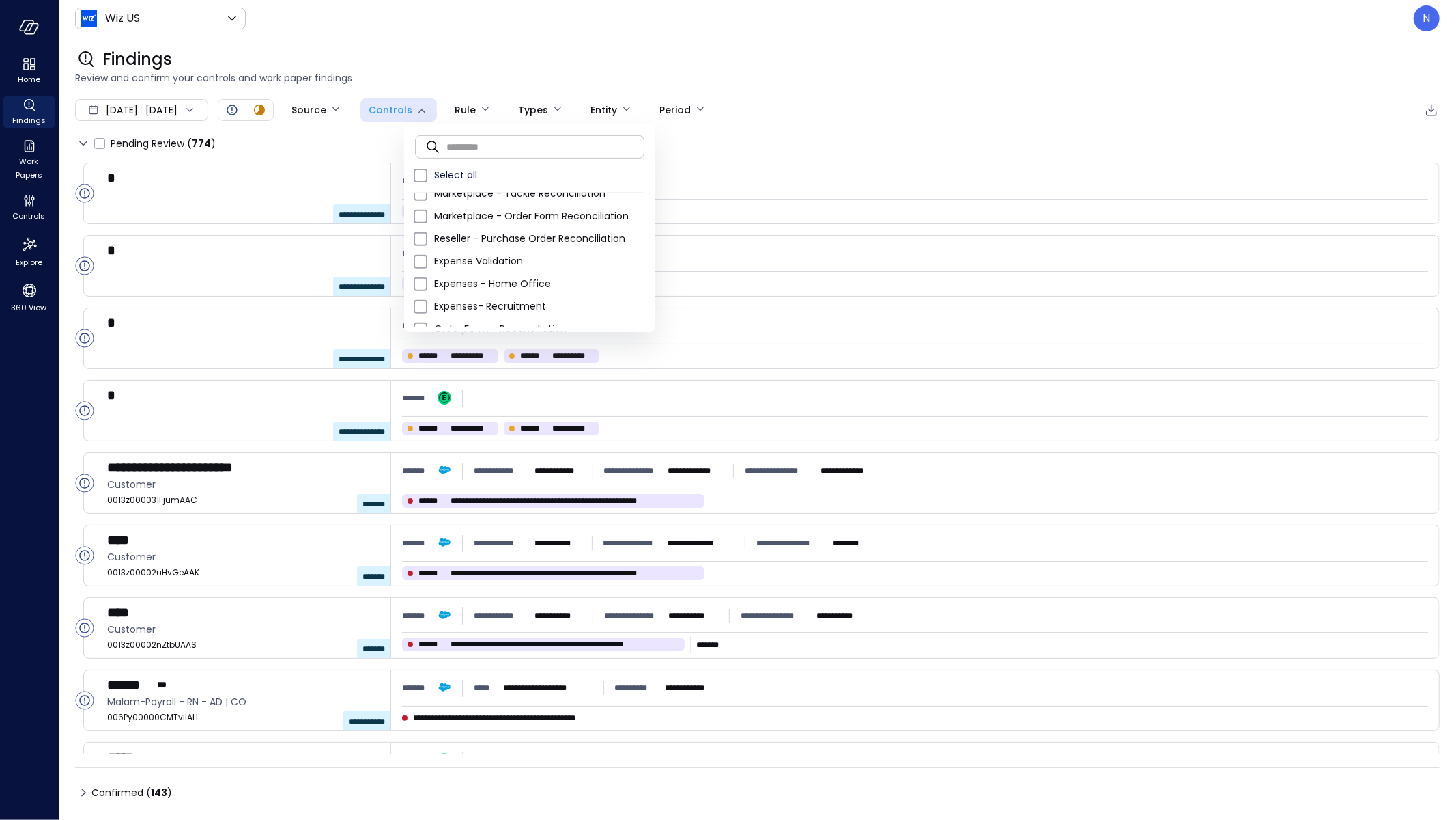
scroll to position [524, 0]
click at [572, 315] on span "Expenses - Learning & Development" at bounding box center [539, 317] width 210 height 15
type input "**"
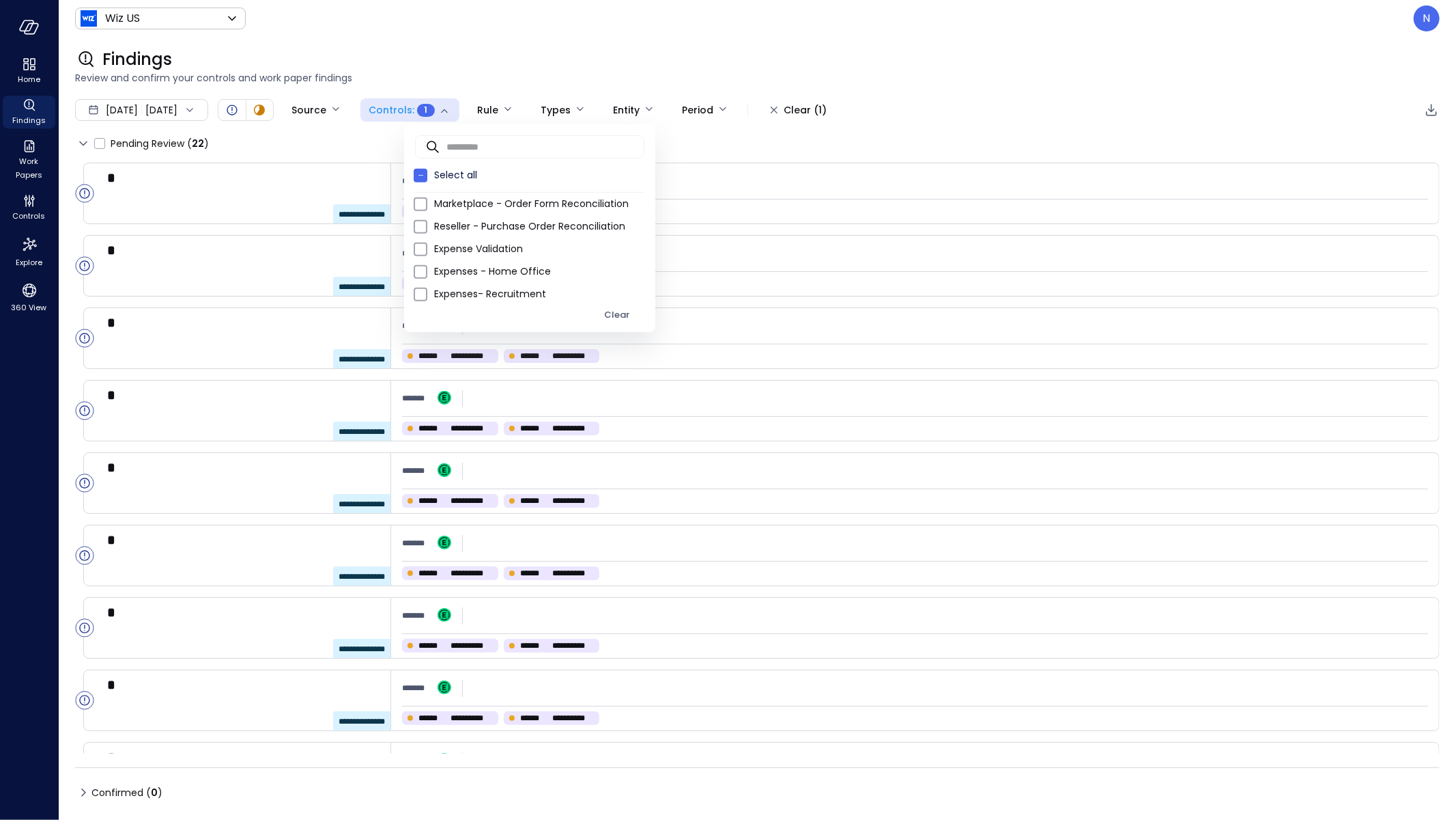
click at [741, 75] on div at bounding box center [728, 410] width 1456 height 820
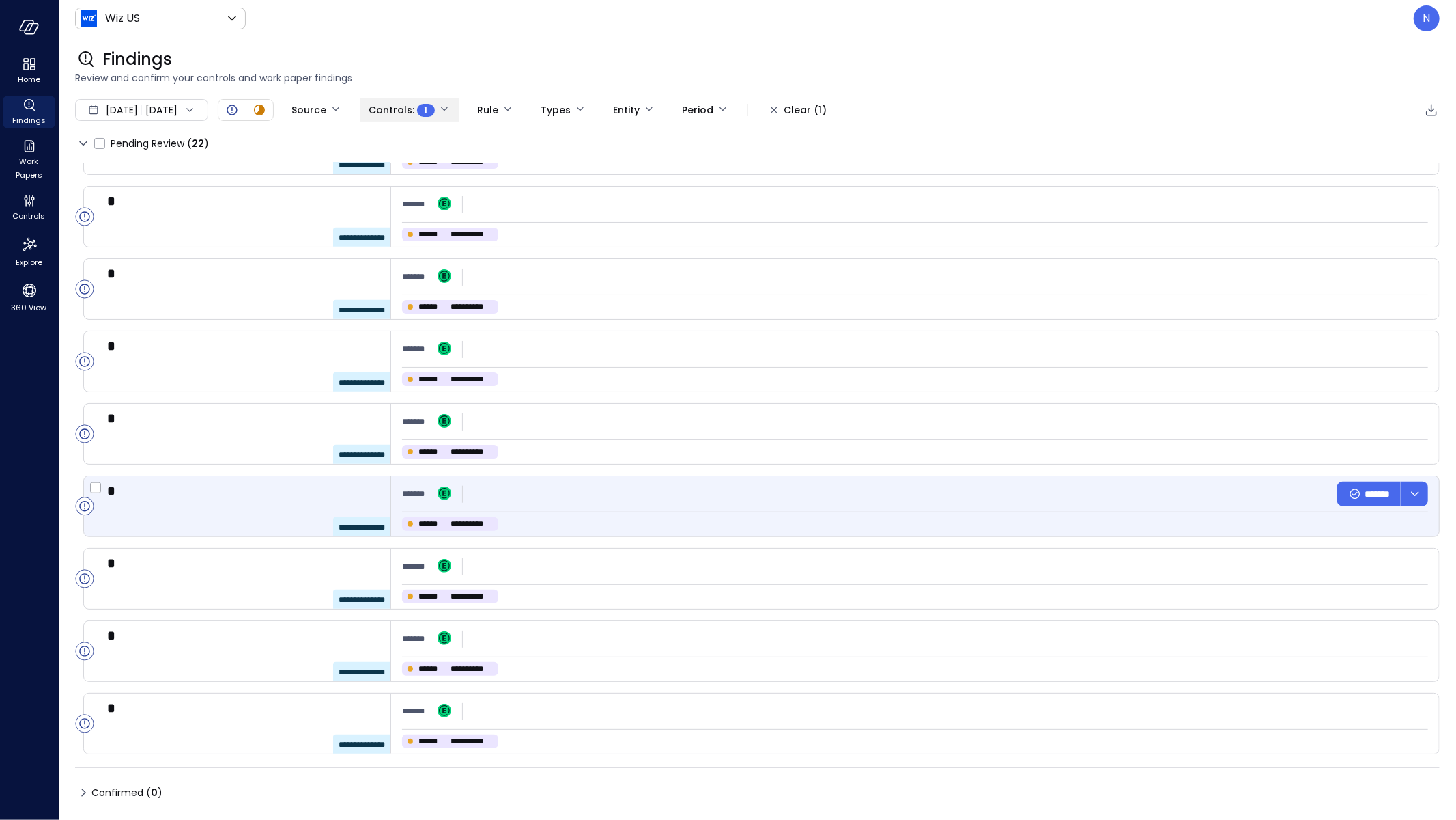
scroll to position [991, 0]
click at [449, 525] on div "**********" at bounding box center [450, 524] width 96 height 14
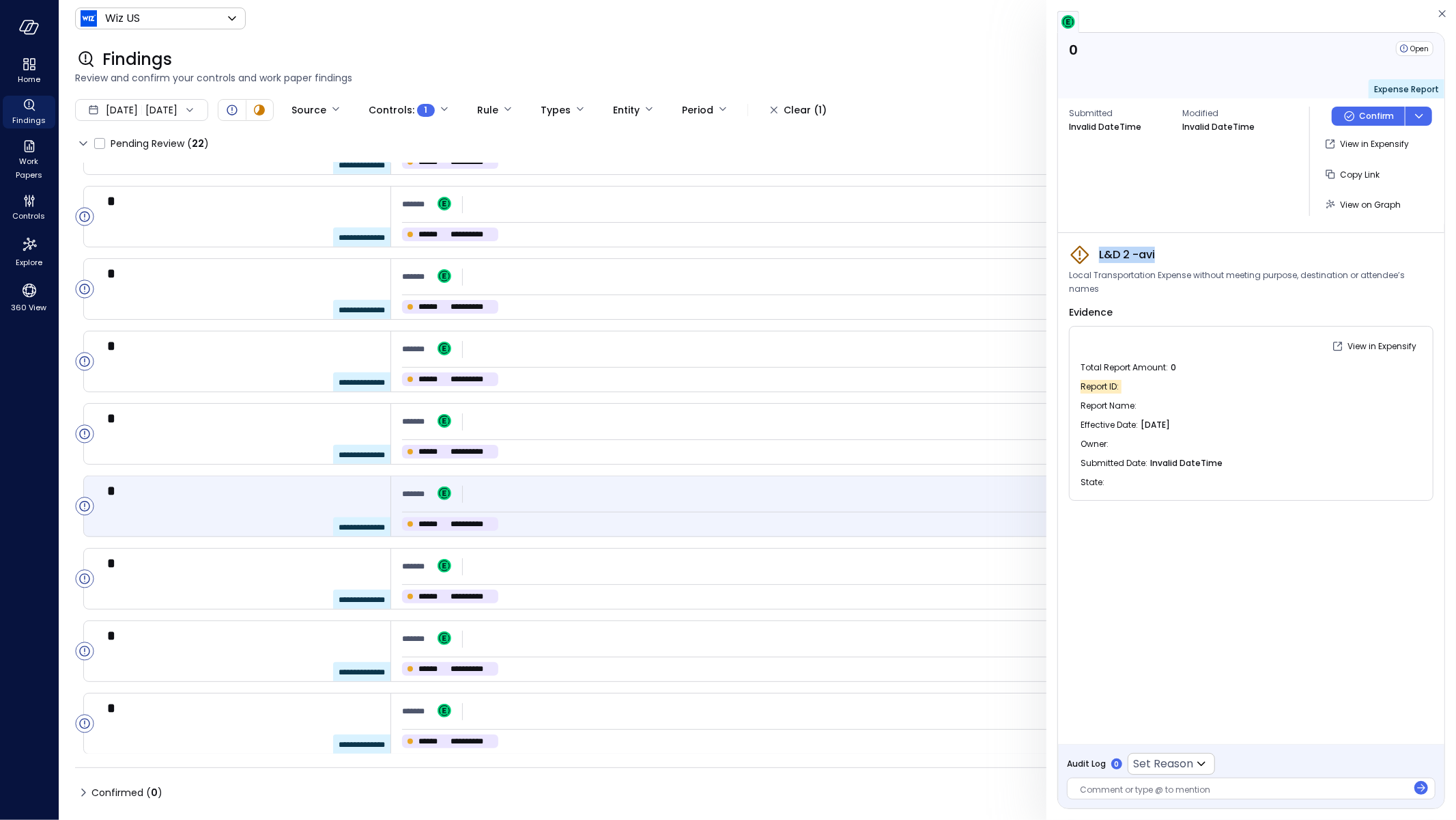
drag, startPoint x: 1152, startPoint y: 252, endPoint x: 1100, endPoint y: 252, distance: 52.0
click at [1101, 252] on div "L&D 2 -avi" at bounding box center [1251, 255] width 365 height 22
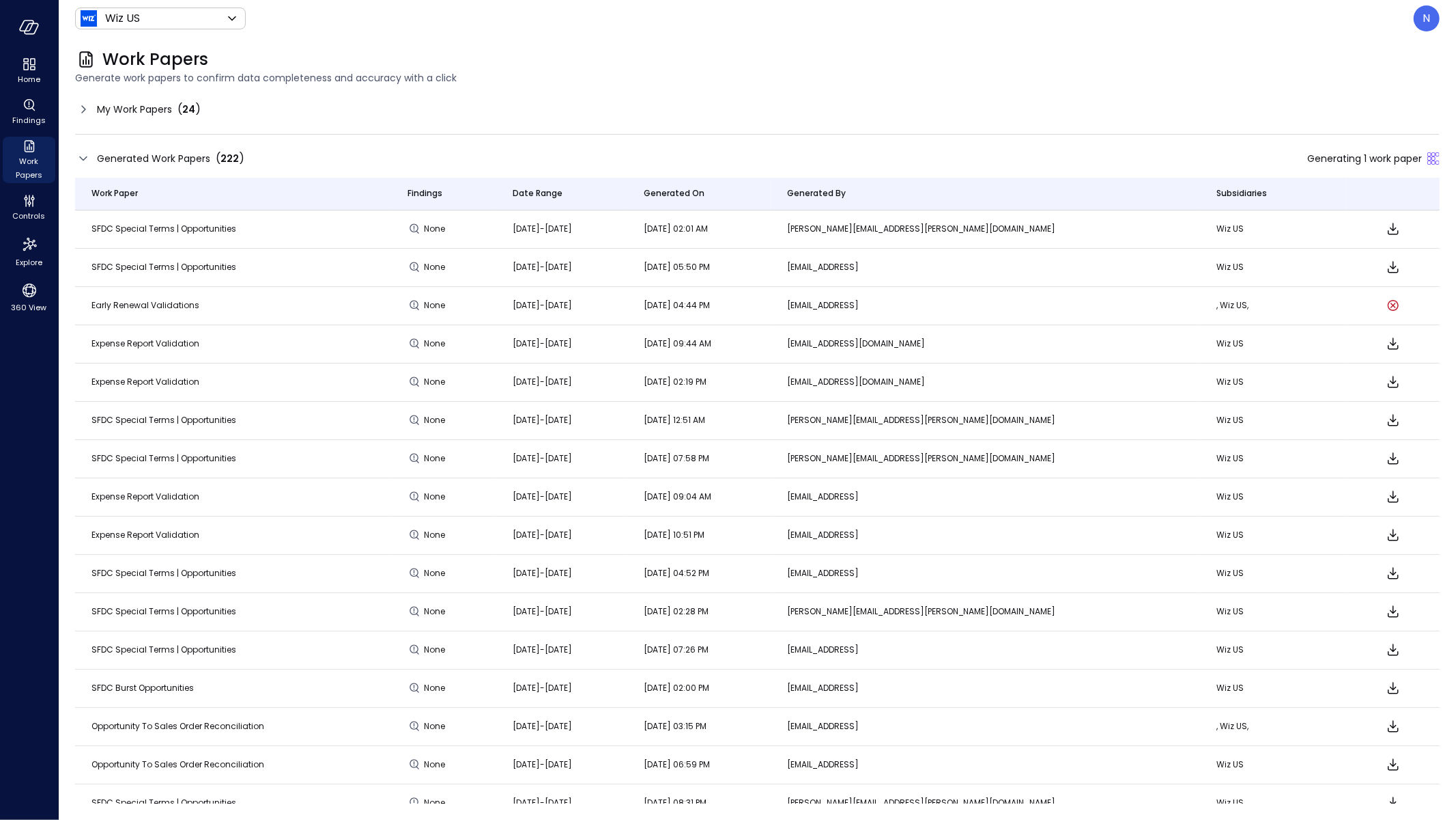
click at [81, 164] on icon at bounding box center [84, 158] width 17 height 17
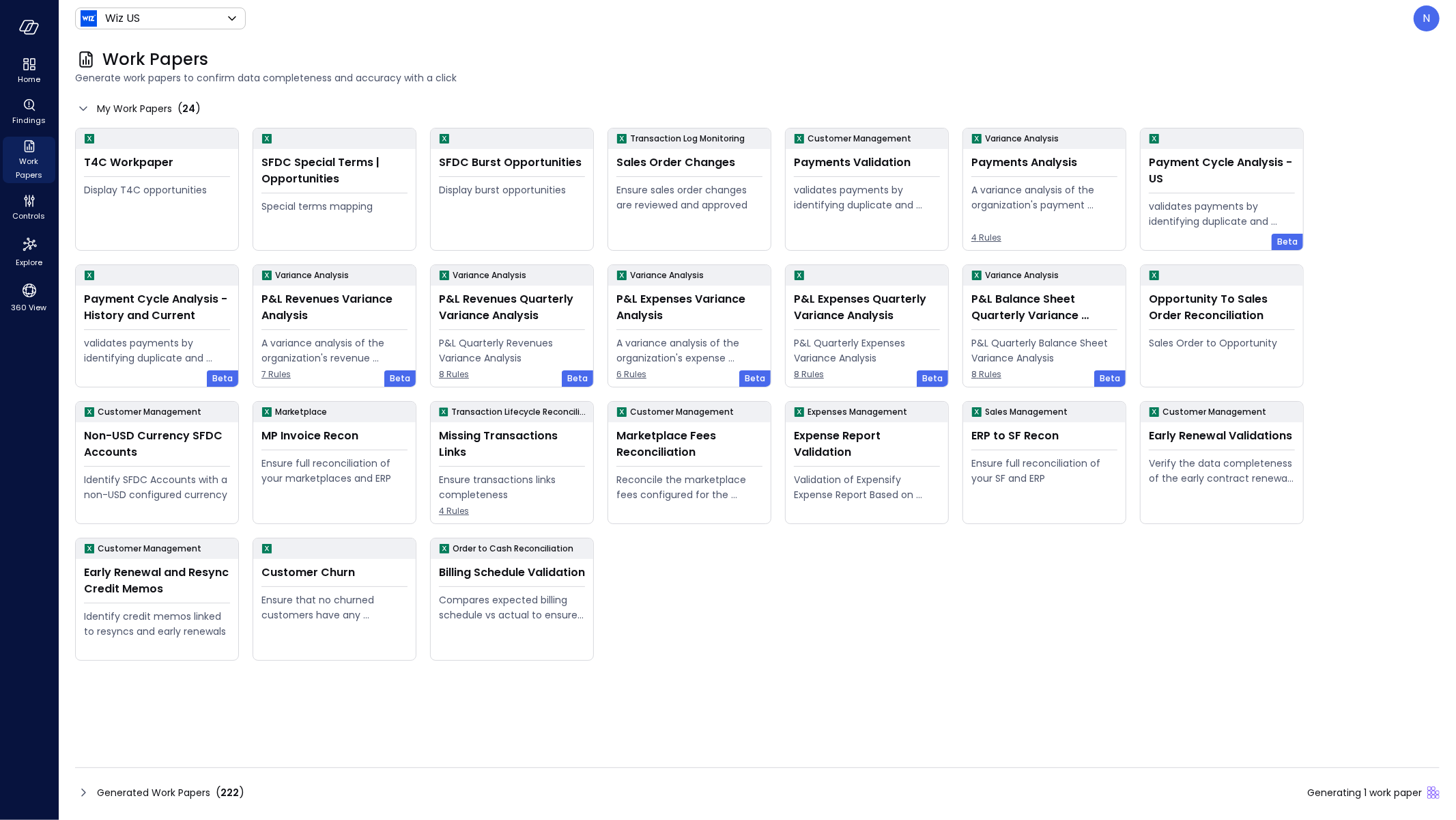
click at [86, 794] on icon at bounding box center [84, 792] width 17 height 17
click at [79, 791] on icon at bounding box center [84, 792] width 17 height 17
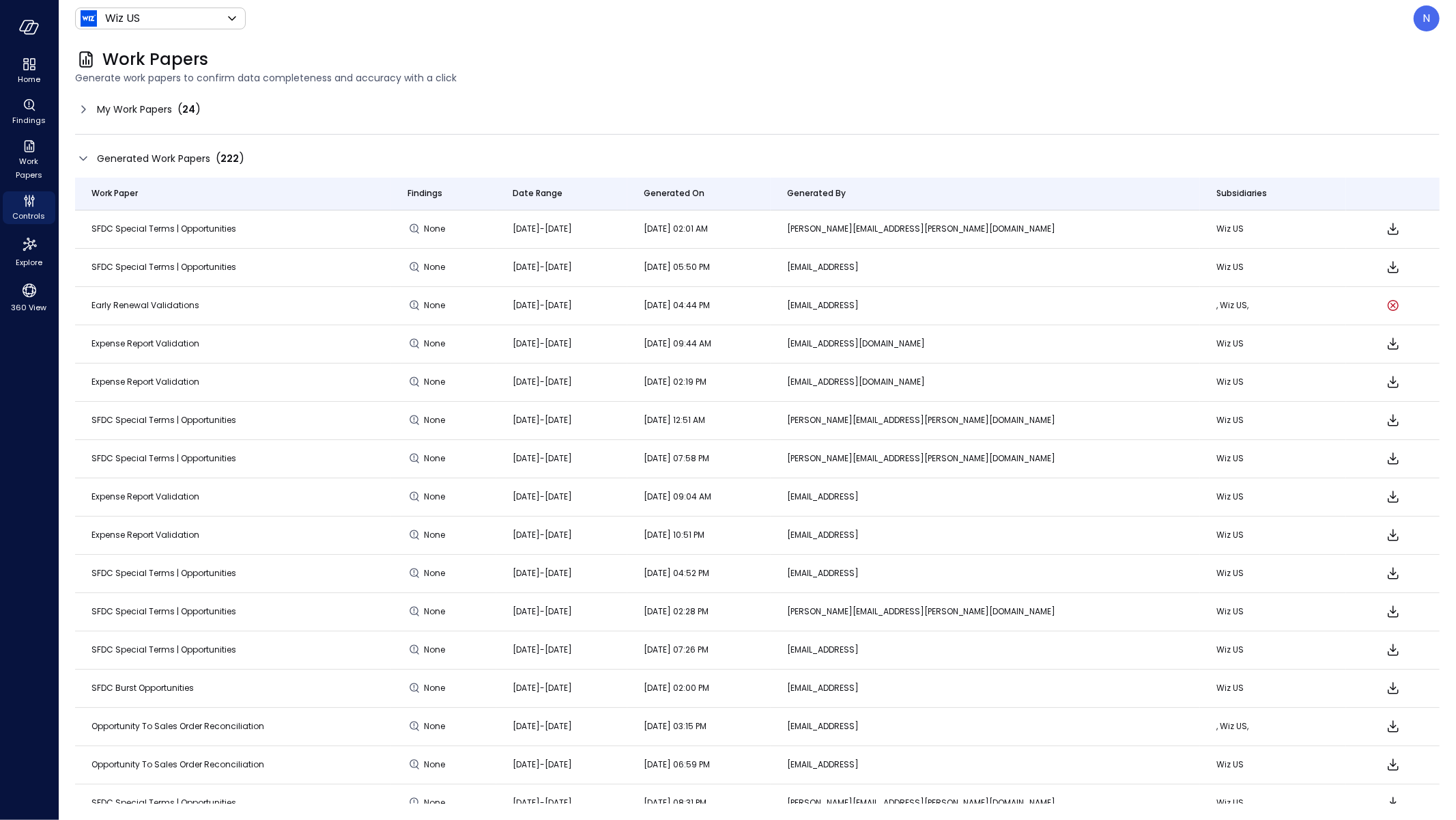
click at [84, 159] on icon at bounding box center [83, 158] width 8 height 4
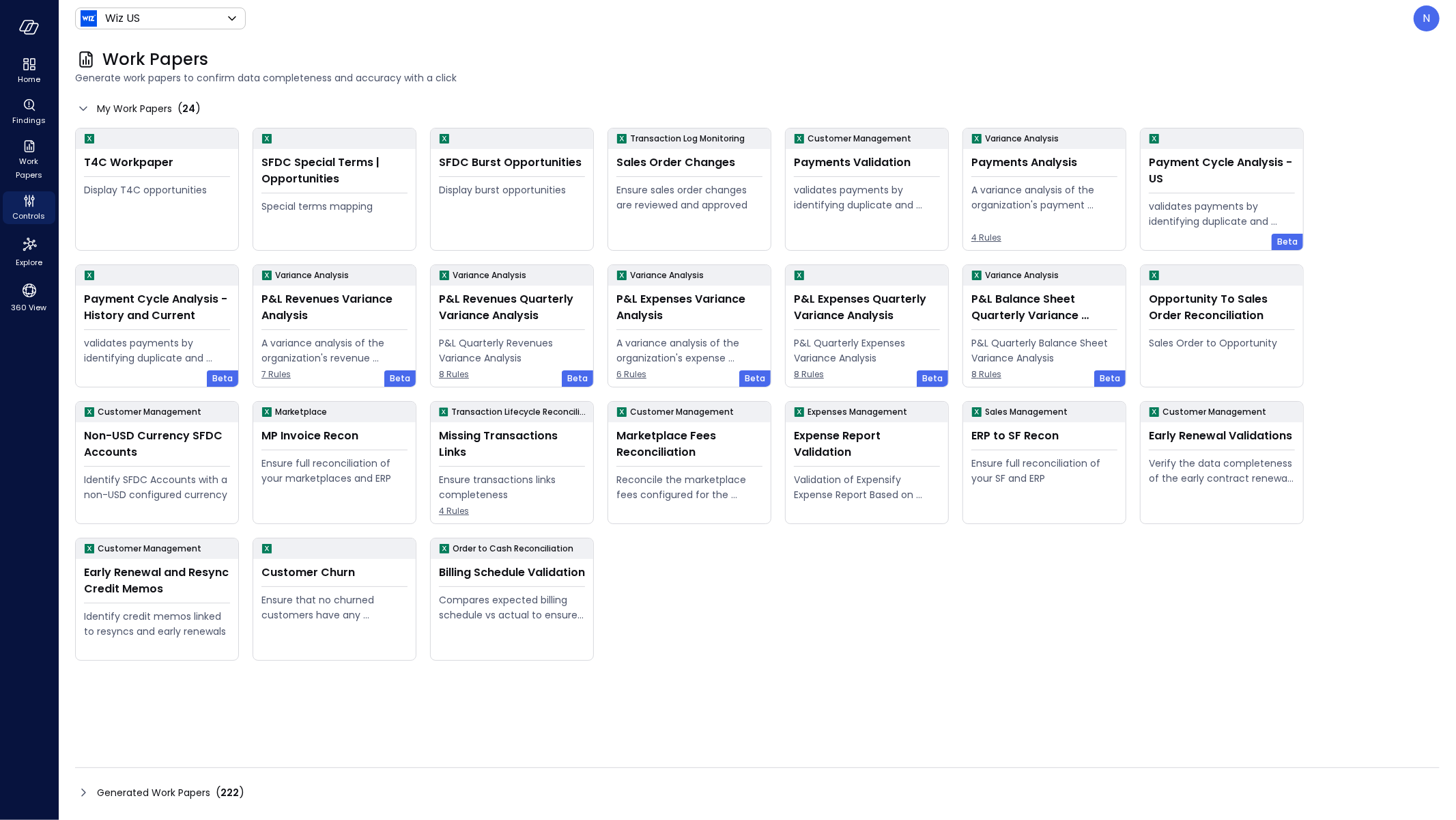
click at [83, 795] on icon at bounding box center [84, 792] width 4 height 8
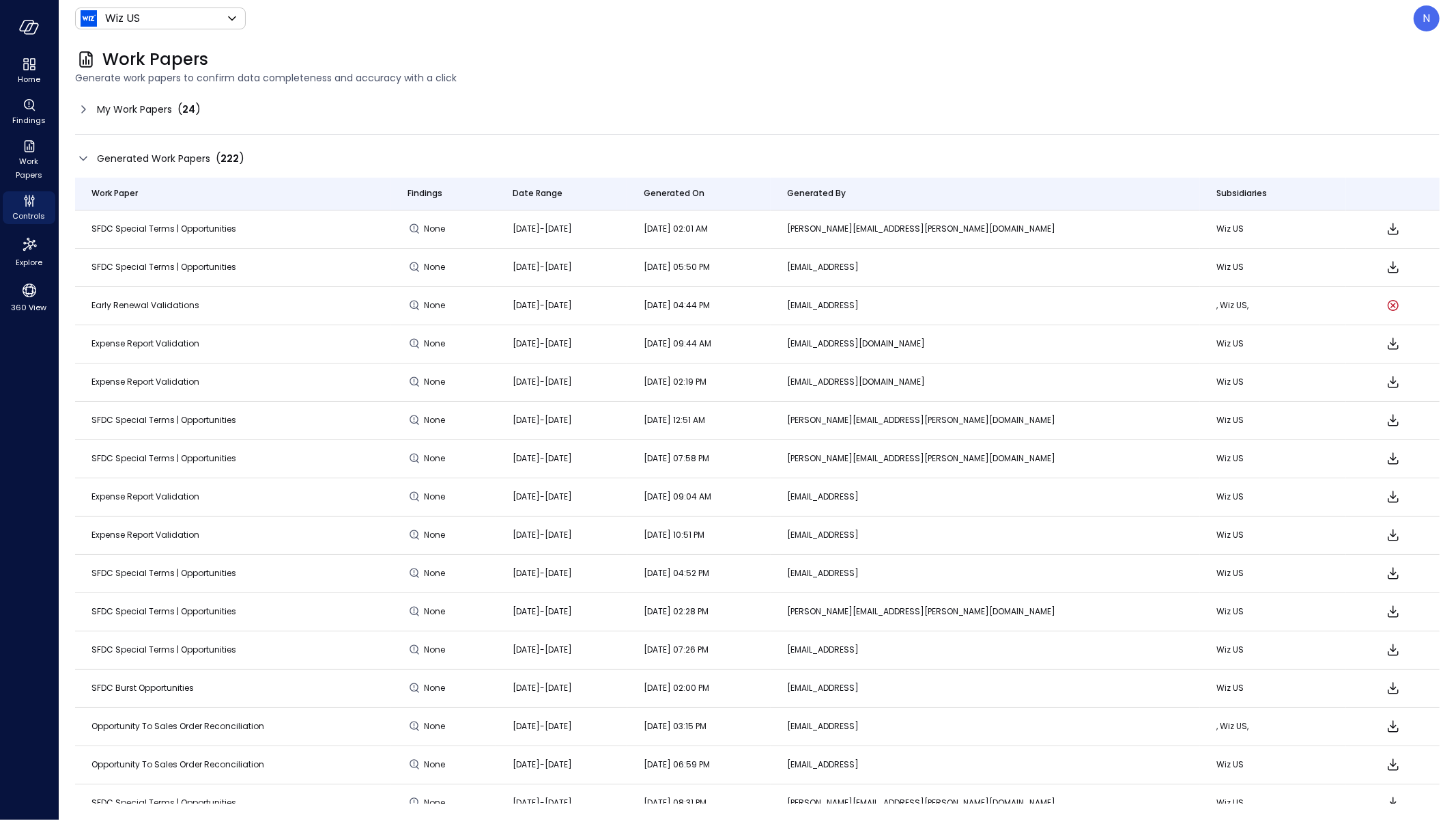
click at [86, 158] on icon at bounding box center [84, 158] width 17 height 17
